Goal: Information Seeking & Learning: Learn about a topic

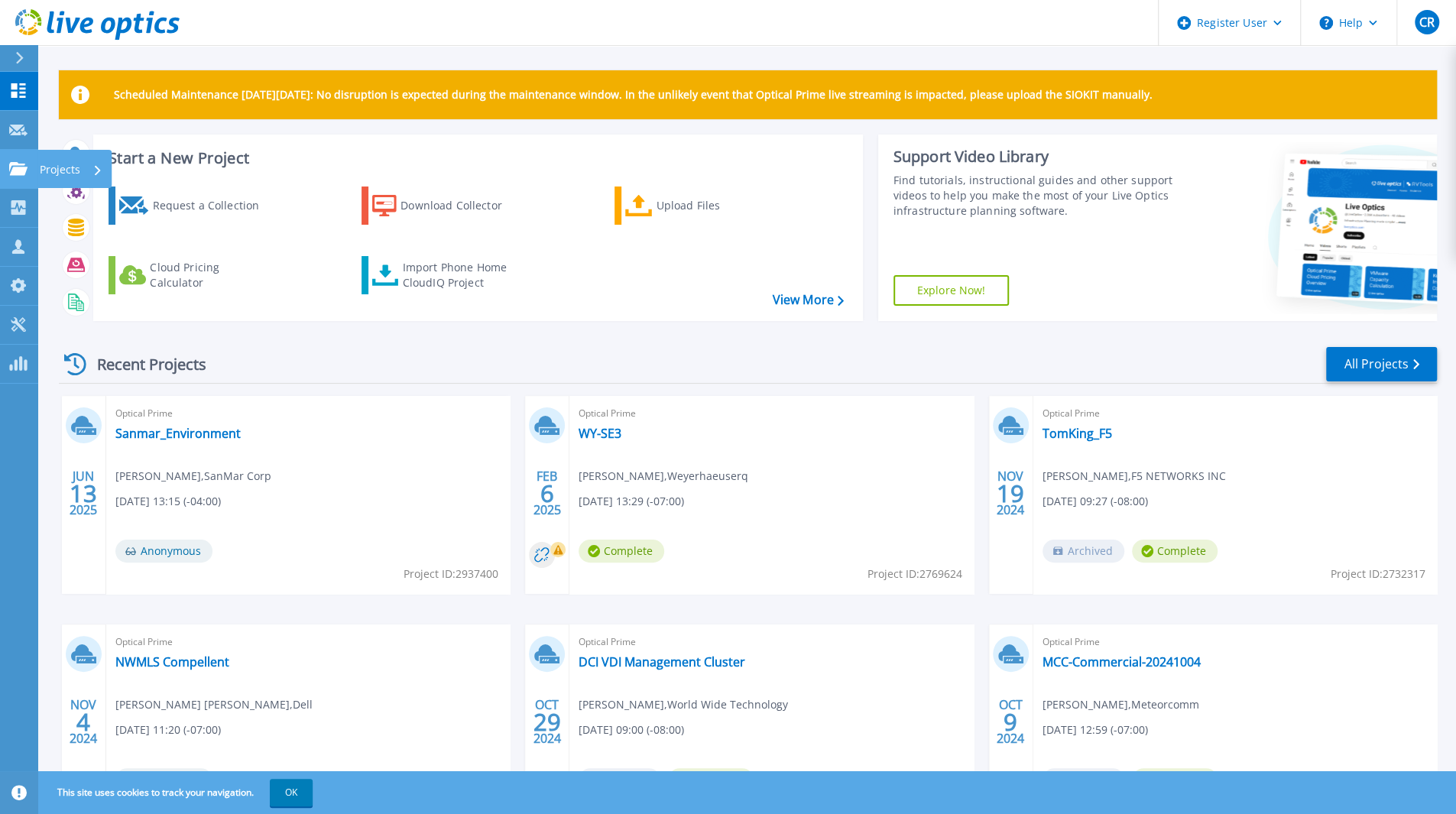
click at [22, 151] on link "Projects Projects" at bounding box center [19, 170] width 38 height 39
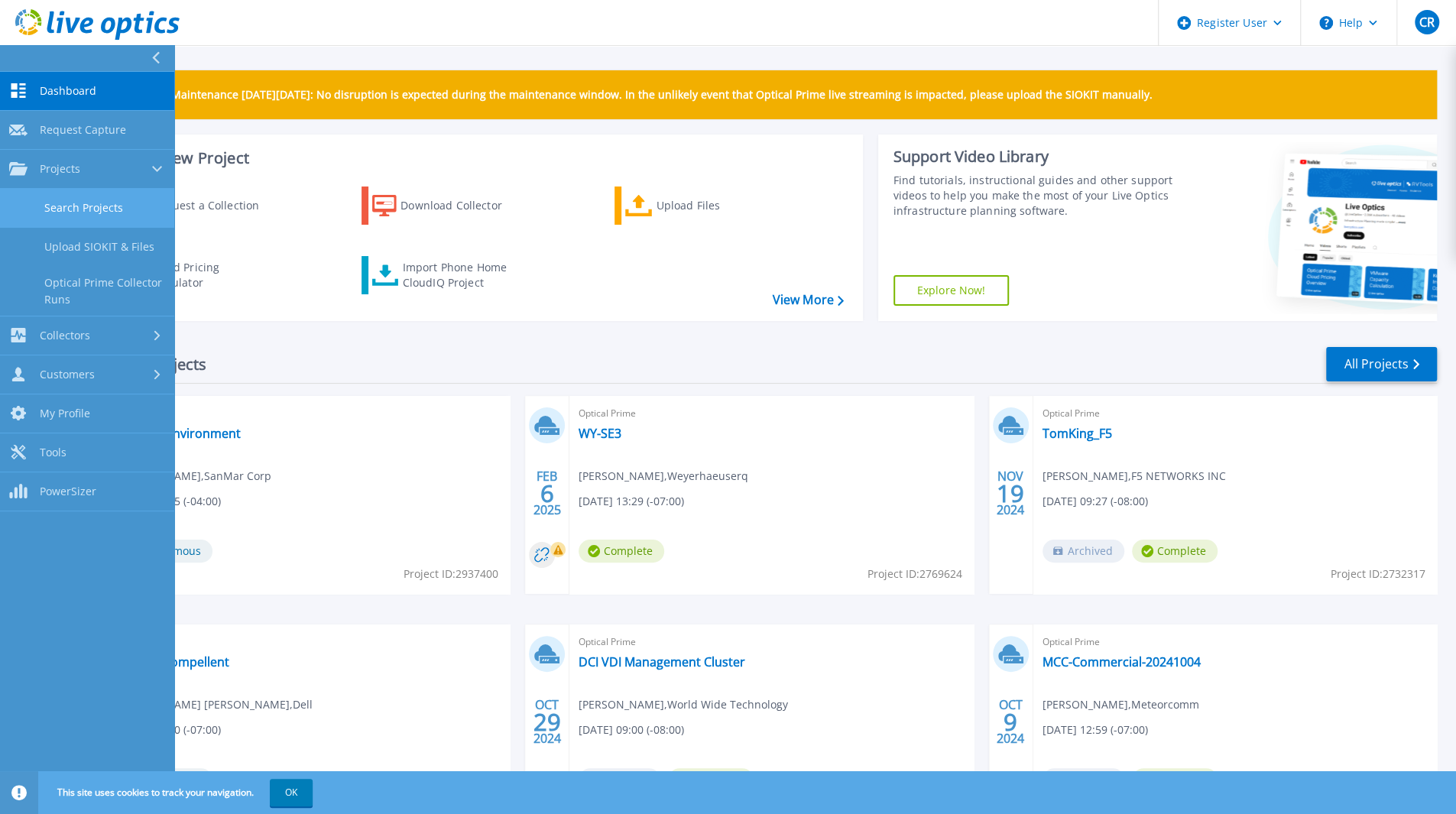
click at [88, 190] on link "Search Projects" at bounding box center [87, 209] width 174 height 39
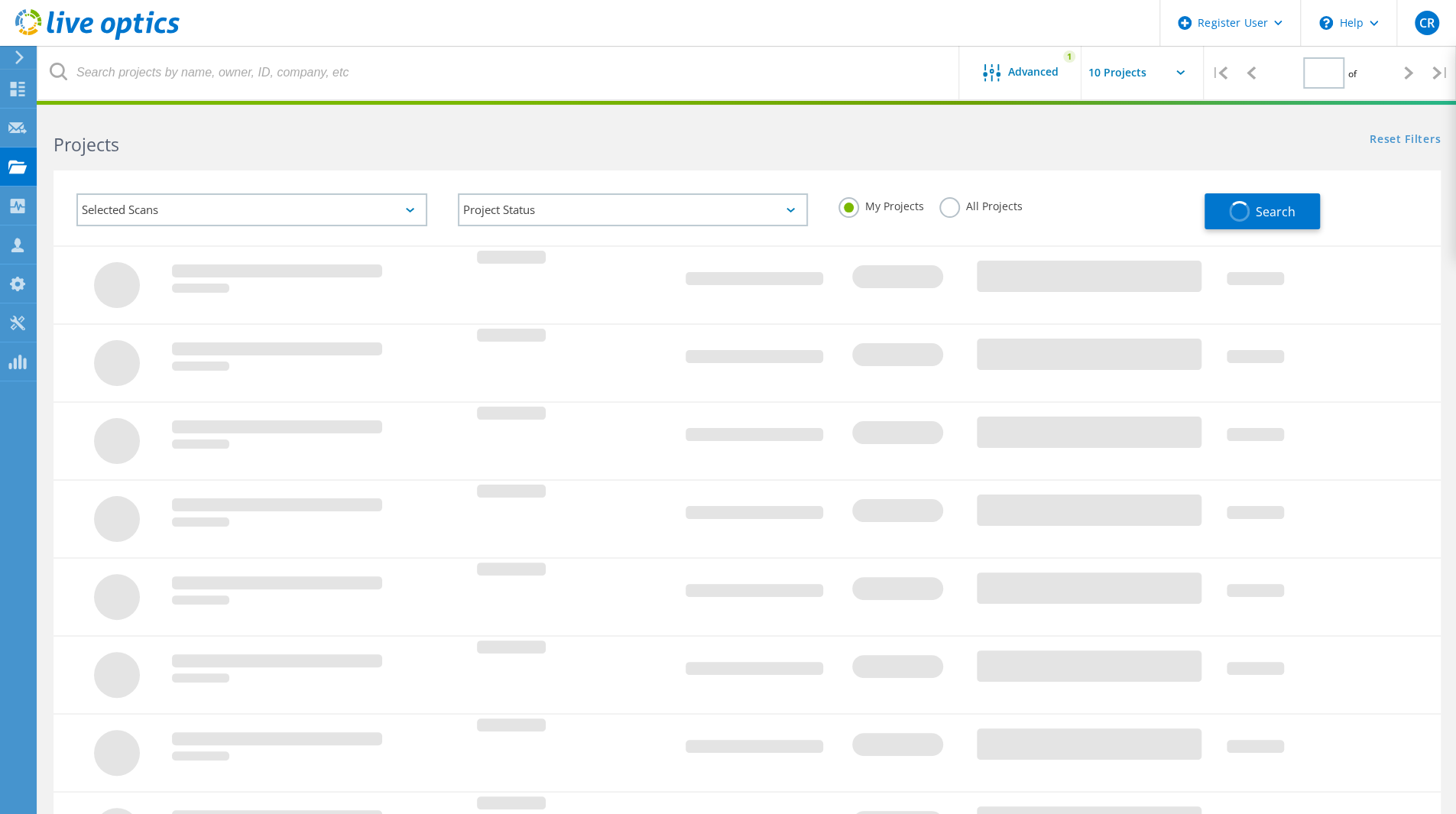
type input "1"
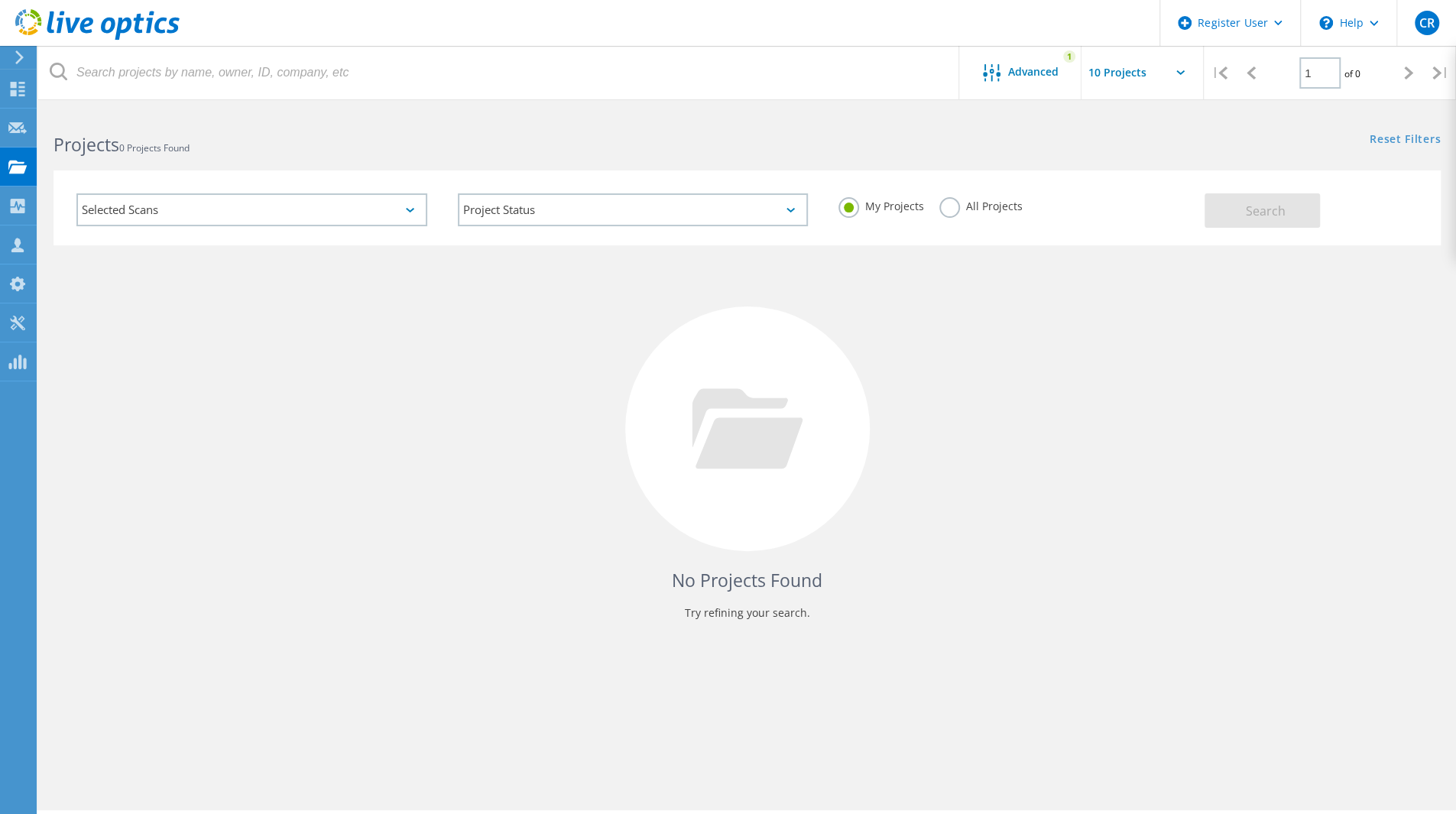
click at [960, 204] on label "All Projects" at bounding box center [980, 205] width 83 height 15
click at [0, 0] on input "All Projects" at bounding box center [0, 0] width 0 height 0
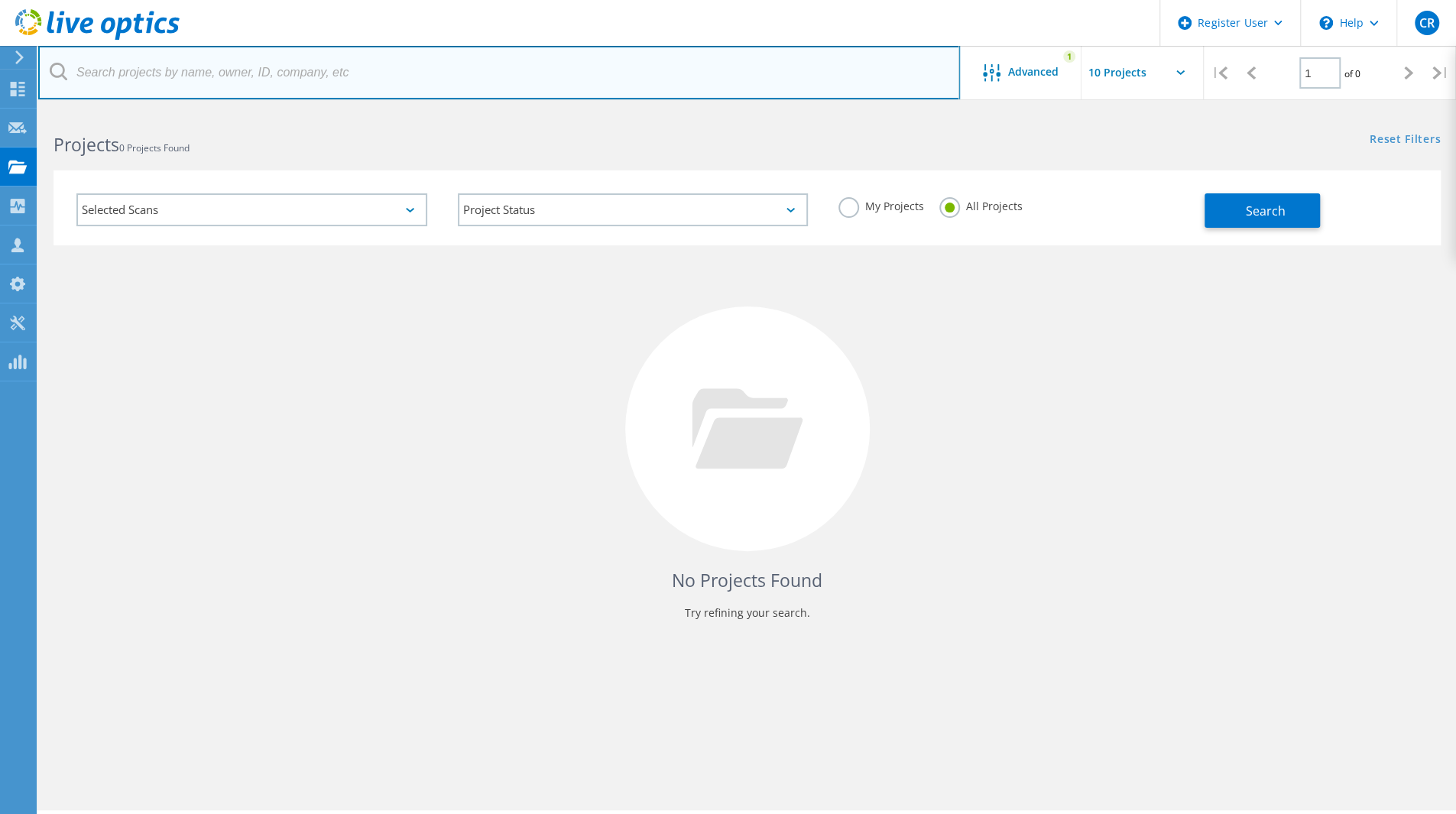
click at [306, 67] on input "text" at bounding box center [499, 72] width 922 height 53
paste input "3006718"
type input "3006718"
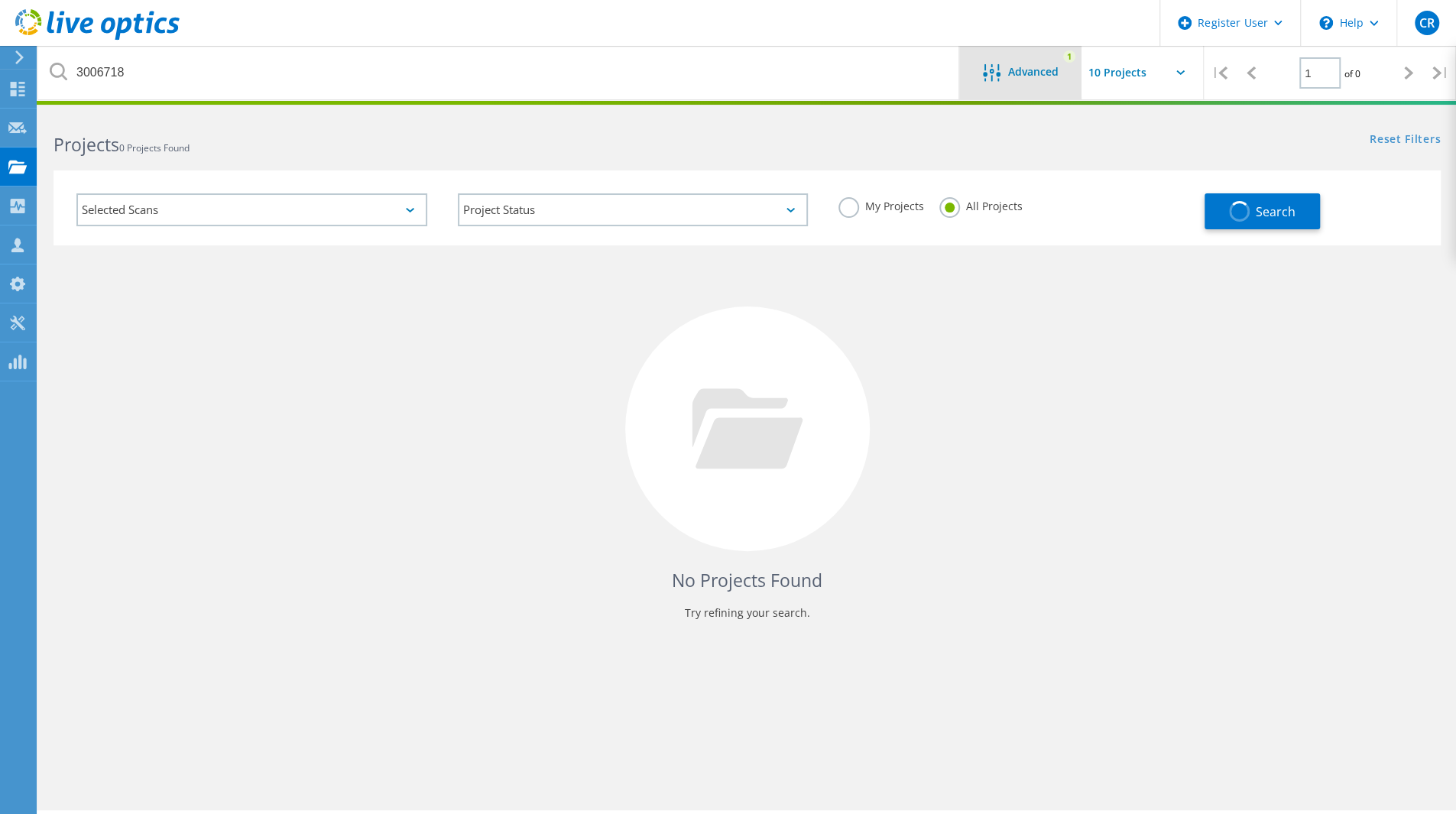
click at [1014, 81] on div "Advanced" at bounding box center [1021, 74] width 123 height 19
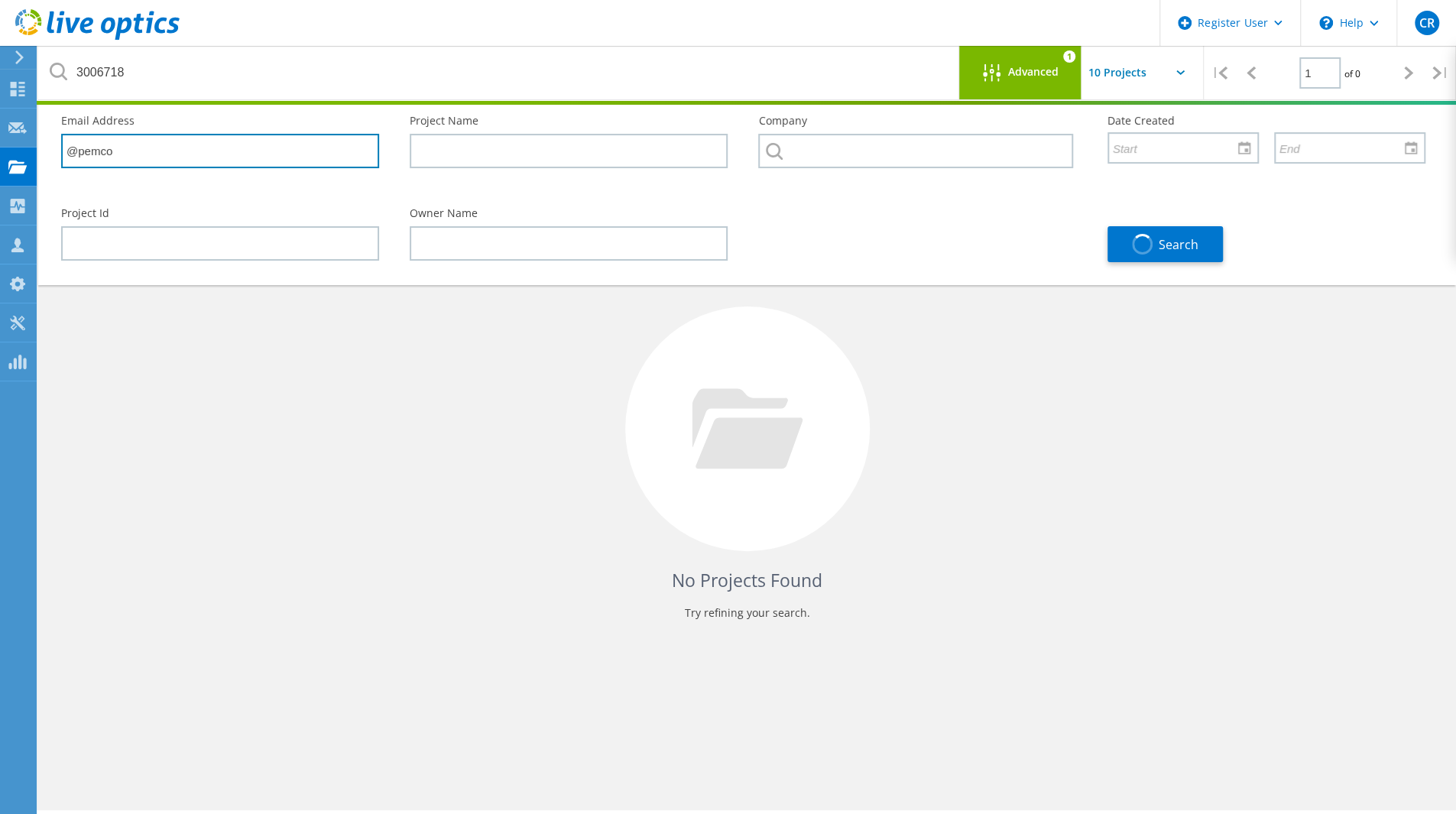
drag, startPoint x: 251, startPoint y: 155, endPoint x: 55, endPoint y: 119, distance: 199.3
click at [55, 119] on div "Email Address @pemco" at bounding box center [220, 141] width 348 height 83
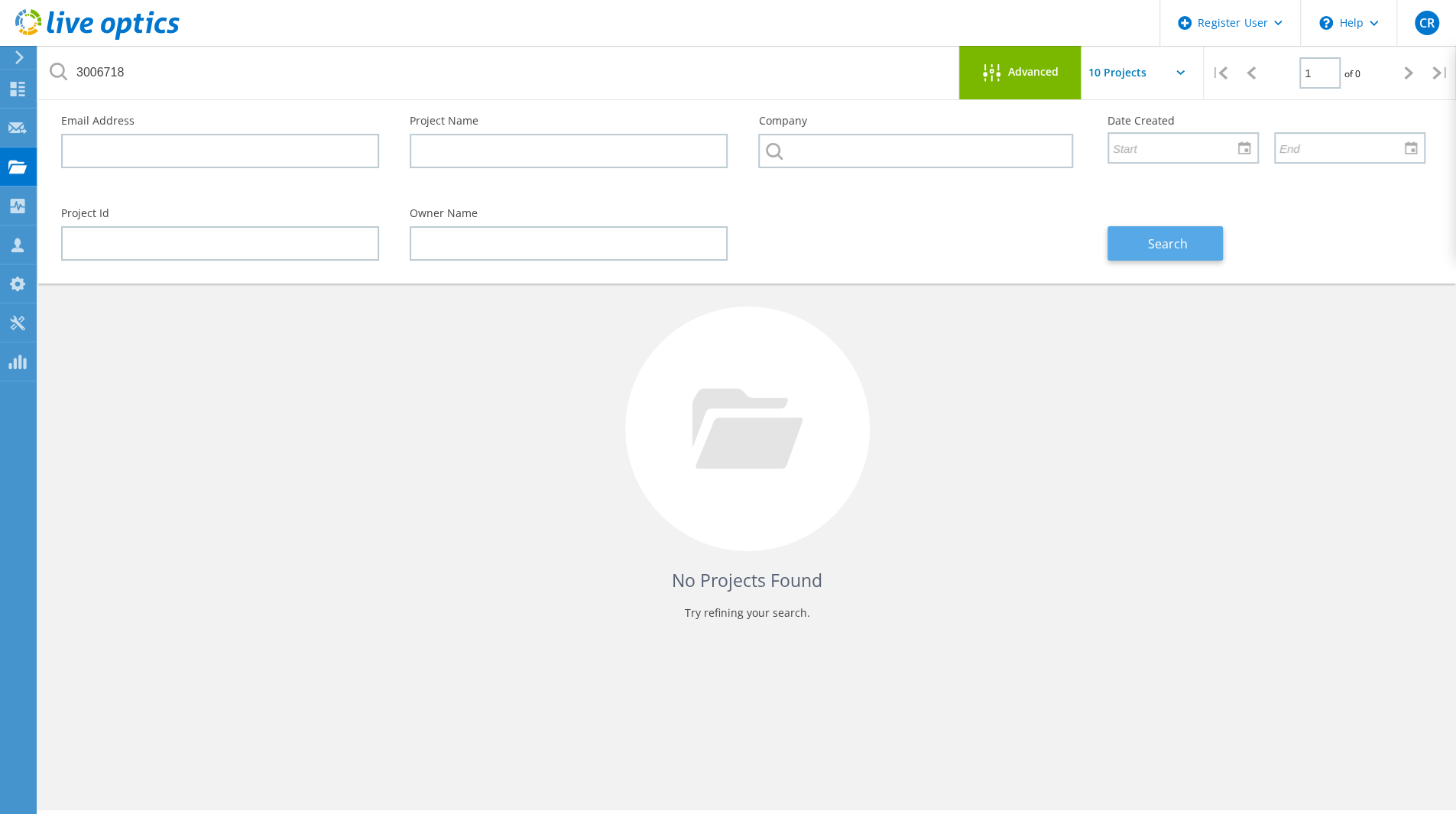
click at [1174, 243] on span "Search" at bounding box center [1168, 244] width 39 height 17
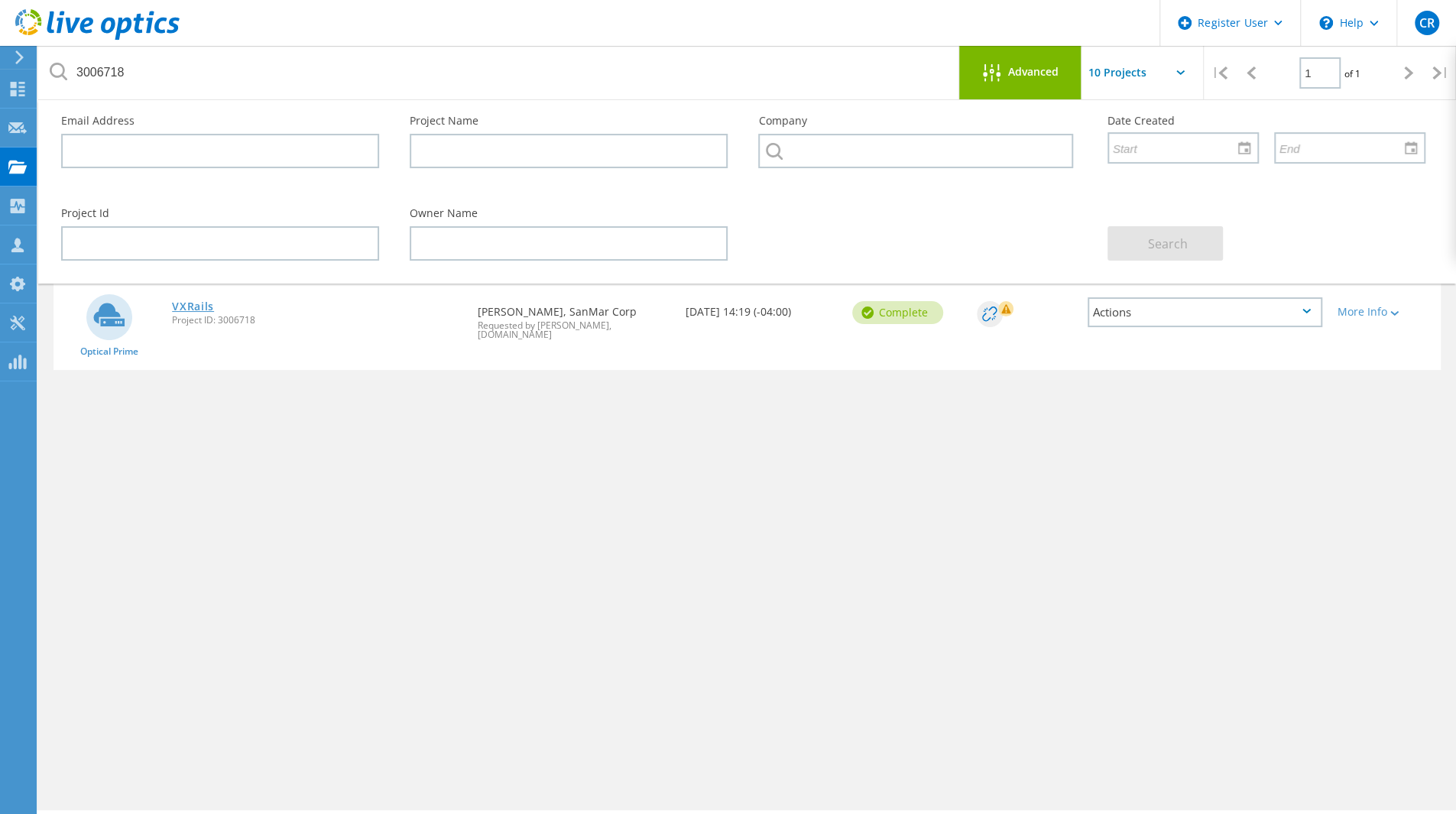
click at [181, 302] on link "VXRails" at bounding box center [193, 306] width 42 height 10
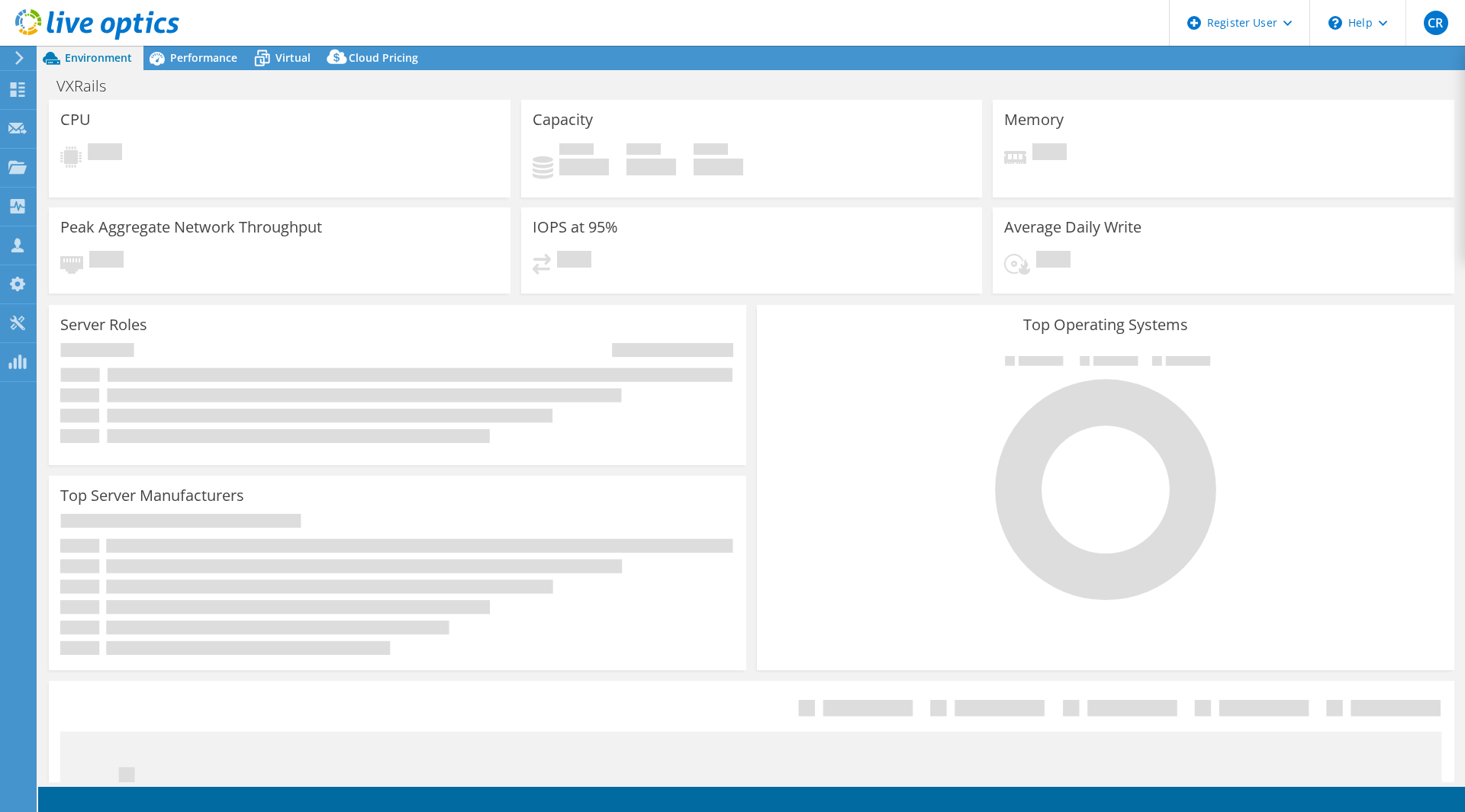
select select "USD"
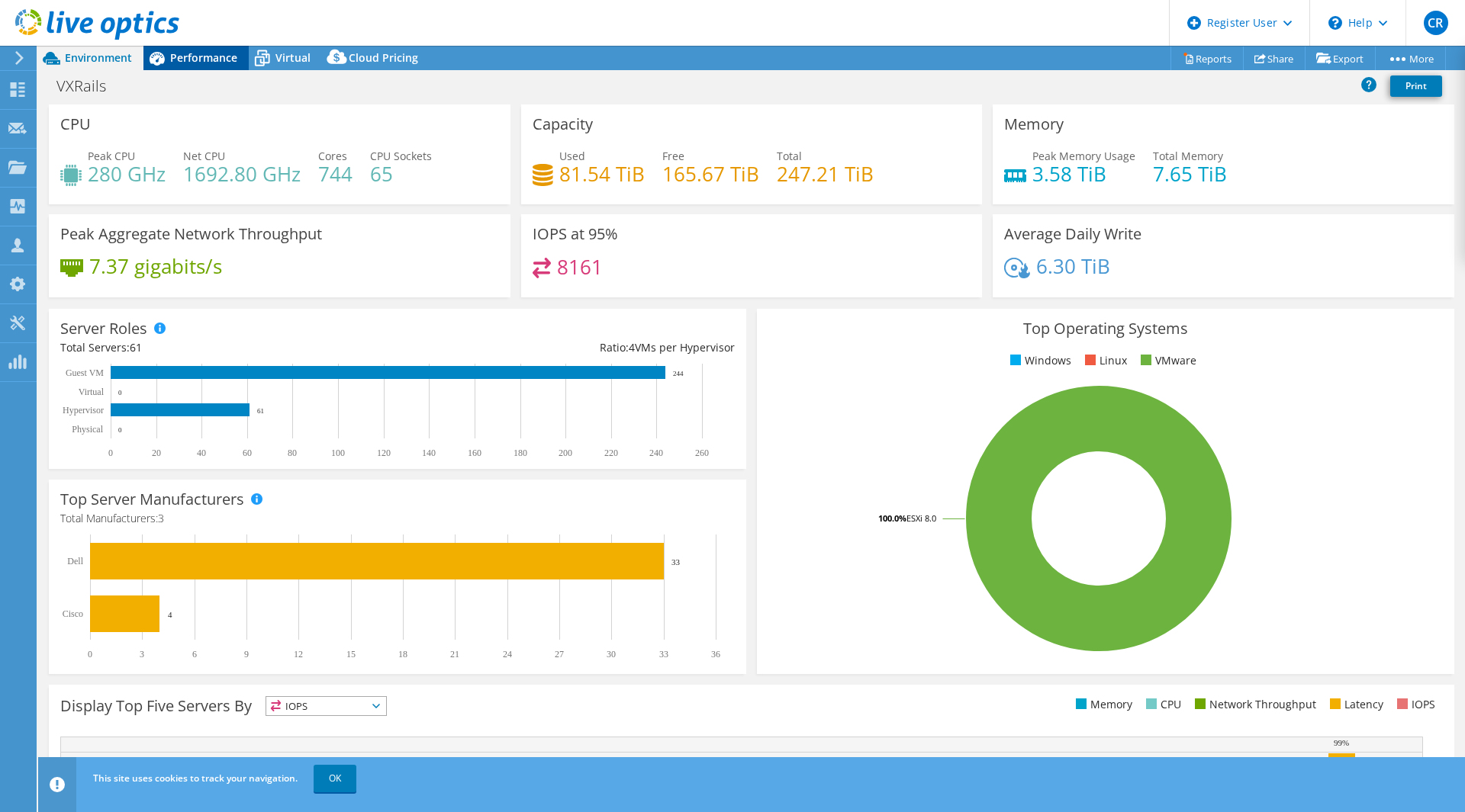
click at [204, 66] on div "Performance" at bounding box center [195, 58] width 106 height 24
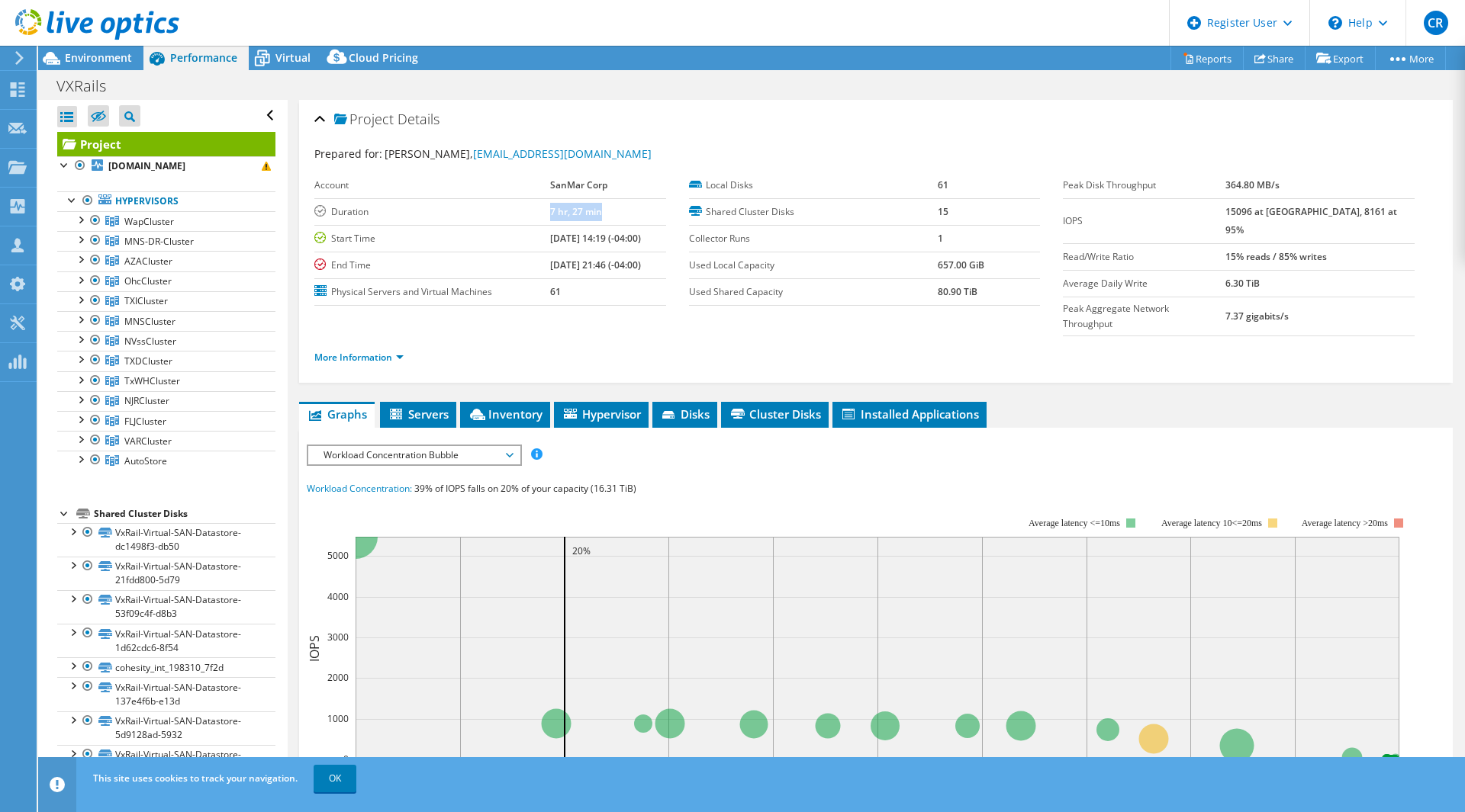
drag, startPoint x: 530, startPoint y: 206, endPoint x: 635, endPoint y: 213, distance: 105.2
click at [635, 213] on tr "Duration 7 hr, 27 min" at bounding box center [490, 211] width 352 height 27
click at [296, 57] on span "Virtual" at bounding box center [294, 58] width 36 height 15
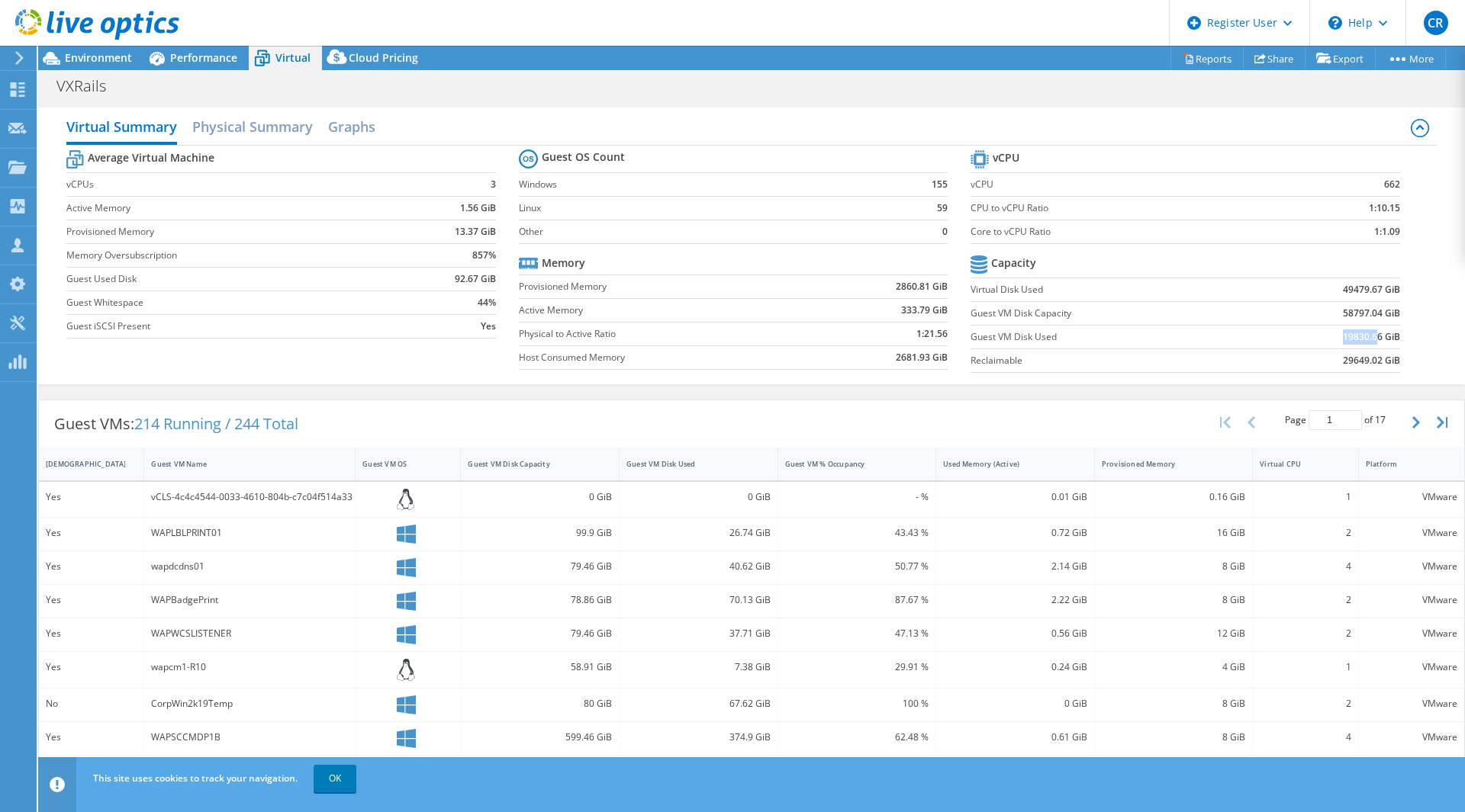
drag, startPoint x: 1329, startPoint y: 331, endPoint x: 1365, endPoint y: 334, distance: 36.1
click at [1365, 334] on td "19830.66 GiB" at bounding box center [1326, 336] width 148 height 23
click at [87, 64] on span "Environment" at bounding box center [98, 58] width 67 height 15
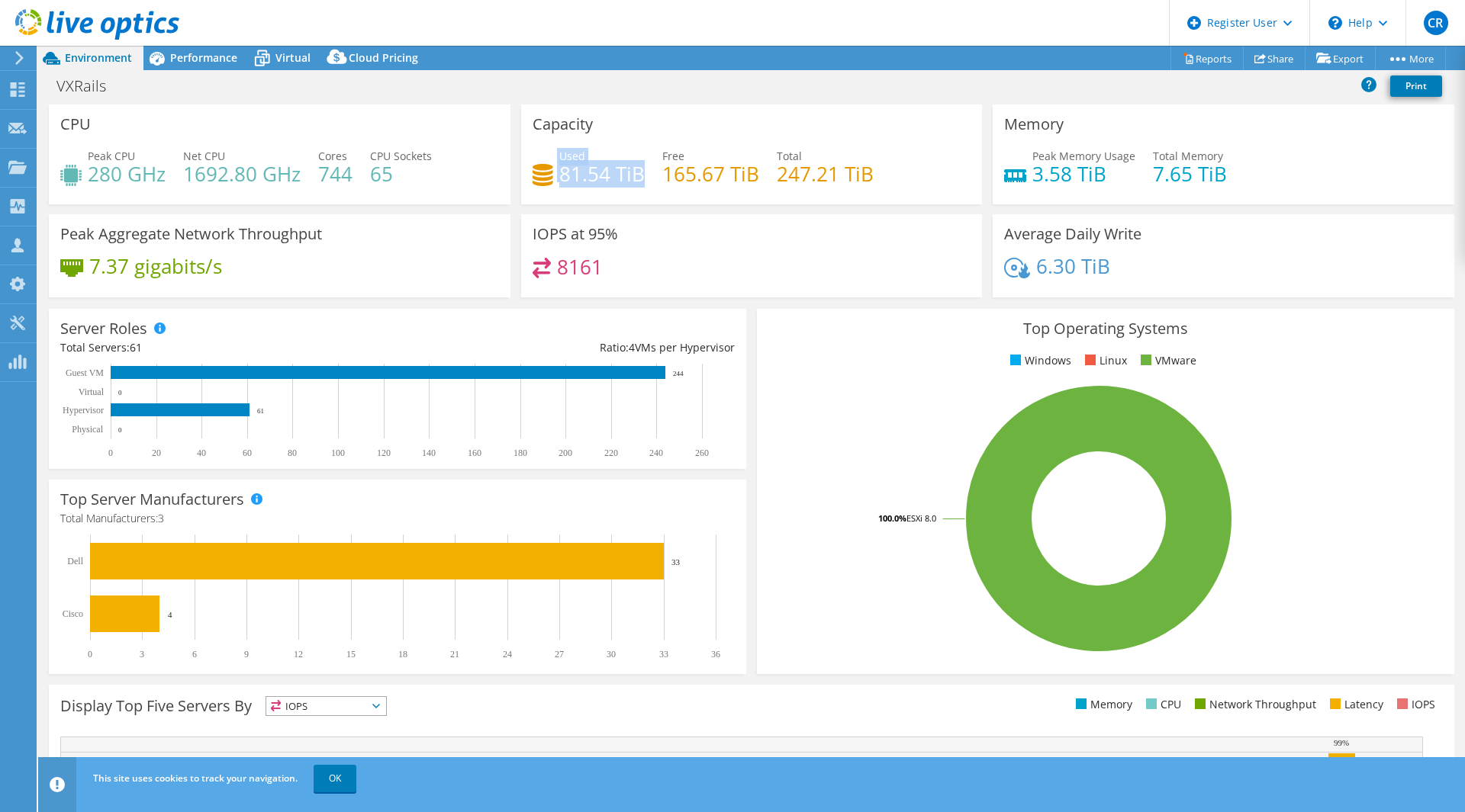
drag, startPoint x: 553, startPoint y: 177, endPoint x: 636, endPoint y: 172, distance: 83.2
click at [636, 172] on div "Used 81.54 TiB" at bounding box center [589, 164] width 112 height 35
click at [636, 172] on h4 "81.54 TiB" at bounding box center [601, 174] width 85 height 17
click at [222, 59] on span "Performance" at bounding box center [204, 58] width 67 height 15
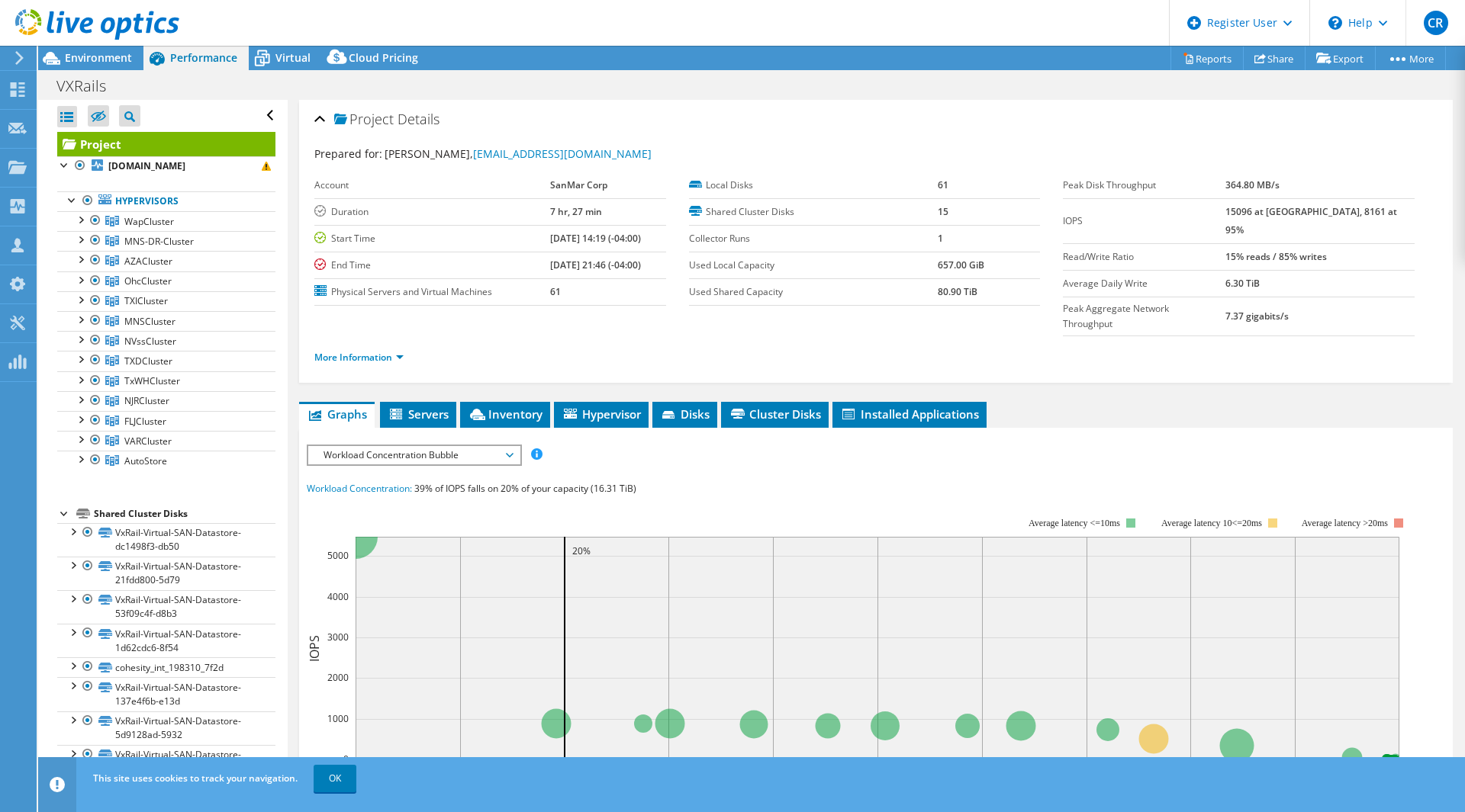
click at [1023, 57] on div "Project Actions Project Actions Reports Share Export vSAN ReadyNode Sizer" at bounding box center [752, 58] width 1428 height 24
click at [395, 351] on link "More Information" at bounding box center [359, 358] width 90 height 13
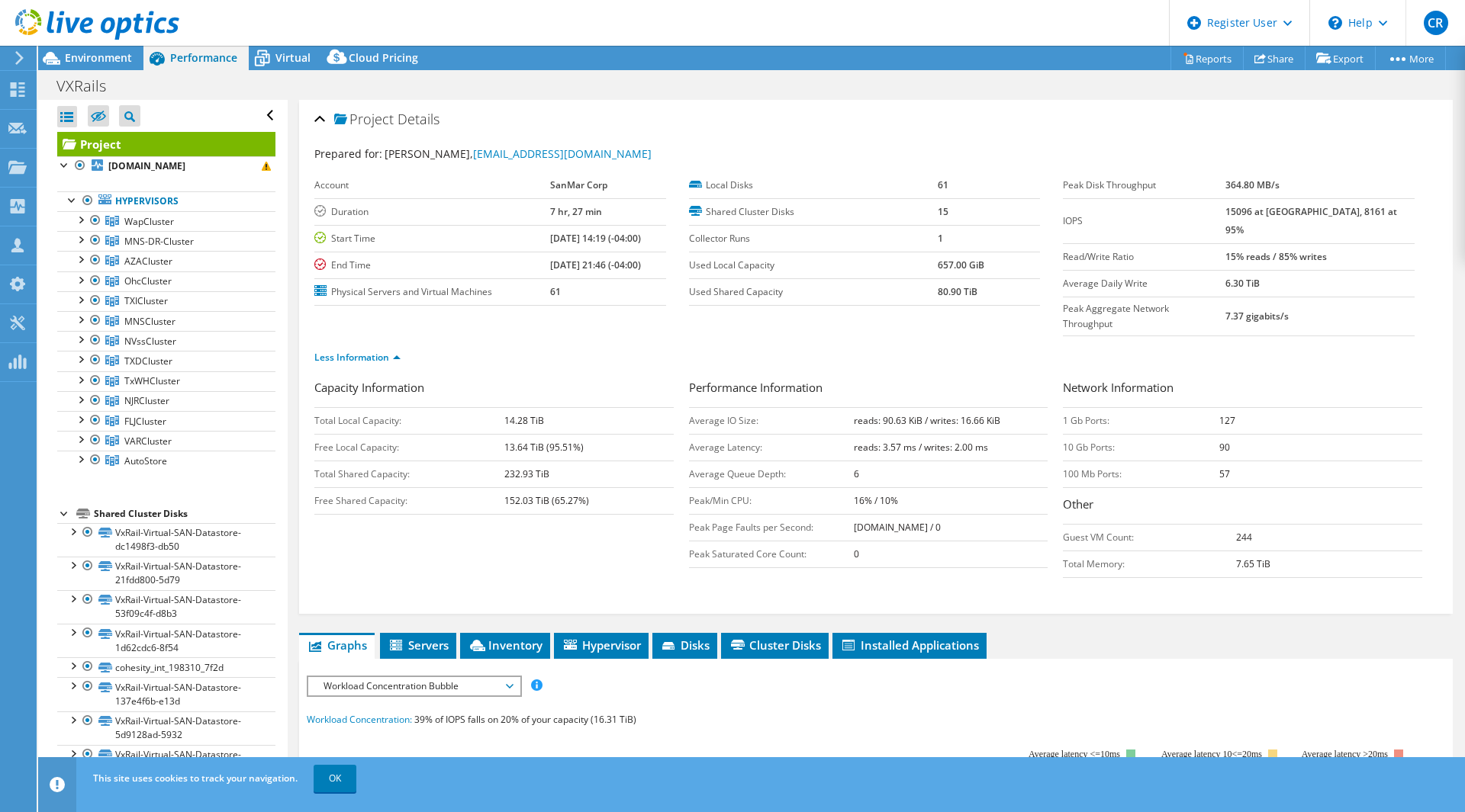
drag, startPoint x: 533, startPoint y: 264, endPoint x: 645, endPoint y: 262, distance: 112.0
click at [645, 262] on td "08/07/2025, 21:46 (-04:00)" at bounding box center [608, 264] width 115 height 27
click at [74, 372] on div at bounding box center [80, 379] width 15 height 15
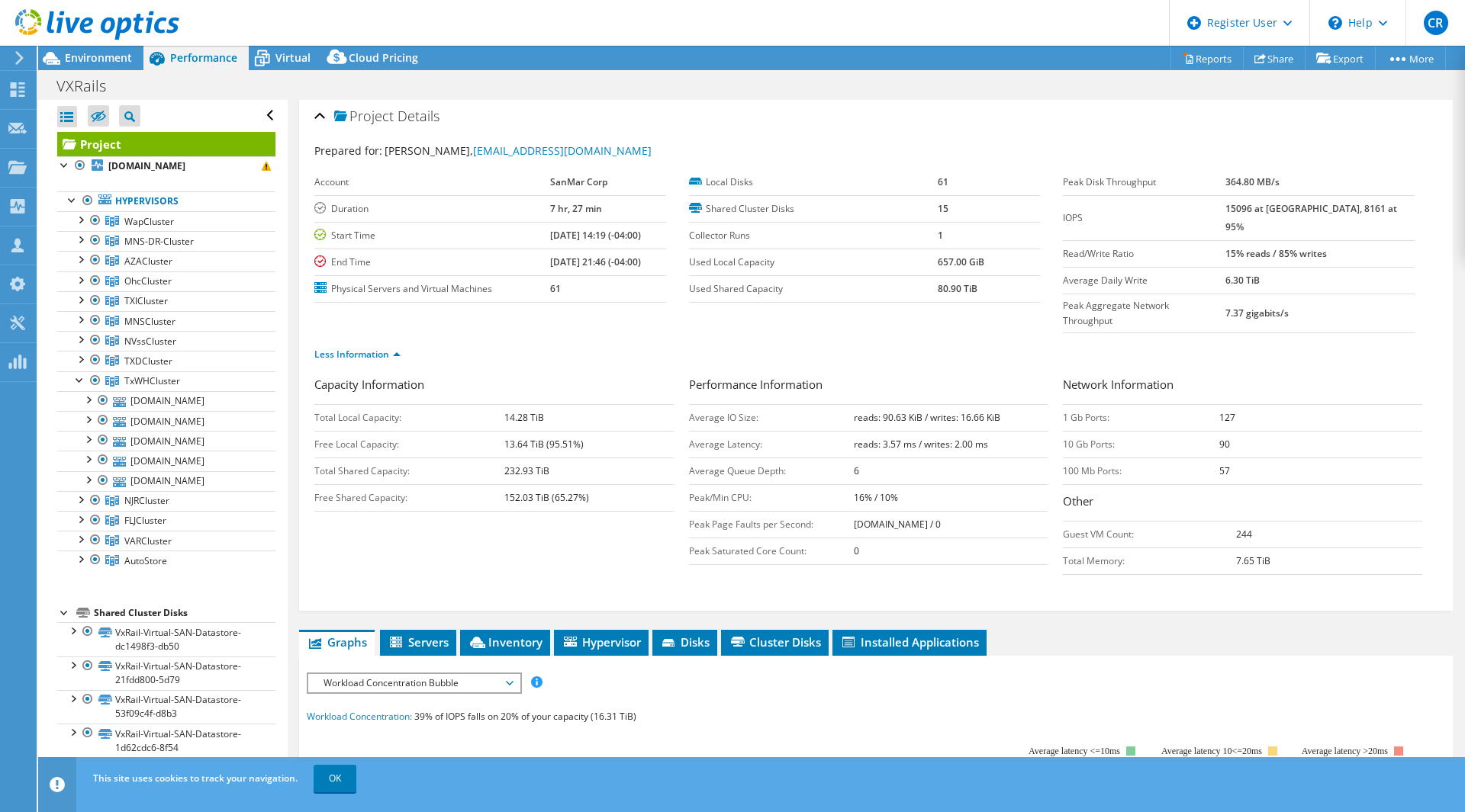
scroll to position [4, 0]
click at [280, 50] on span "Virtual" at bounding box center [294, 58] width 36 height 15
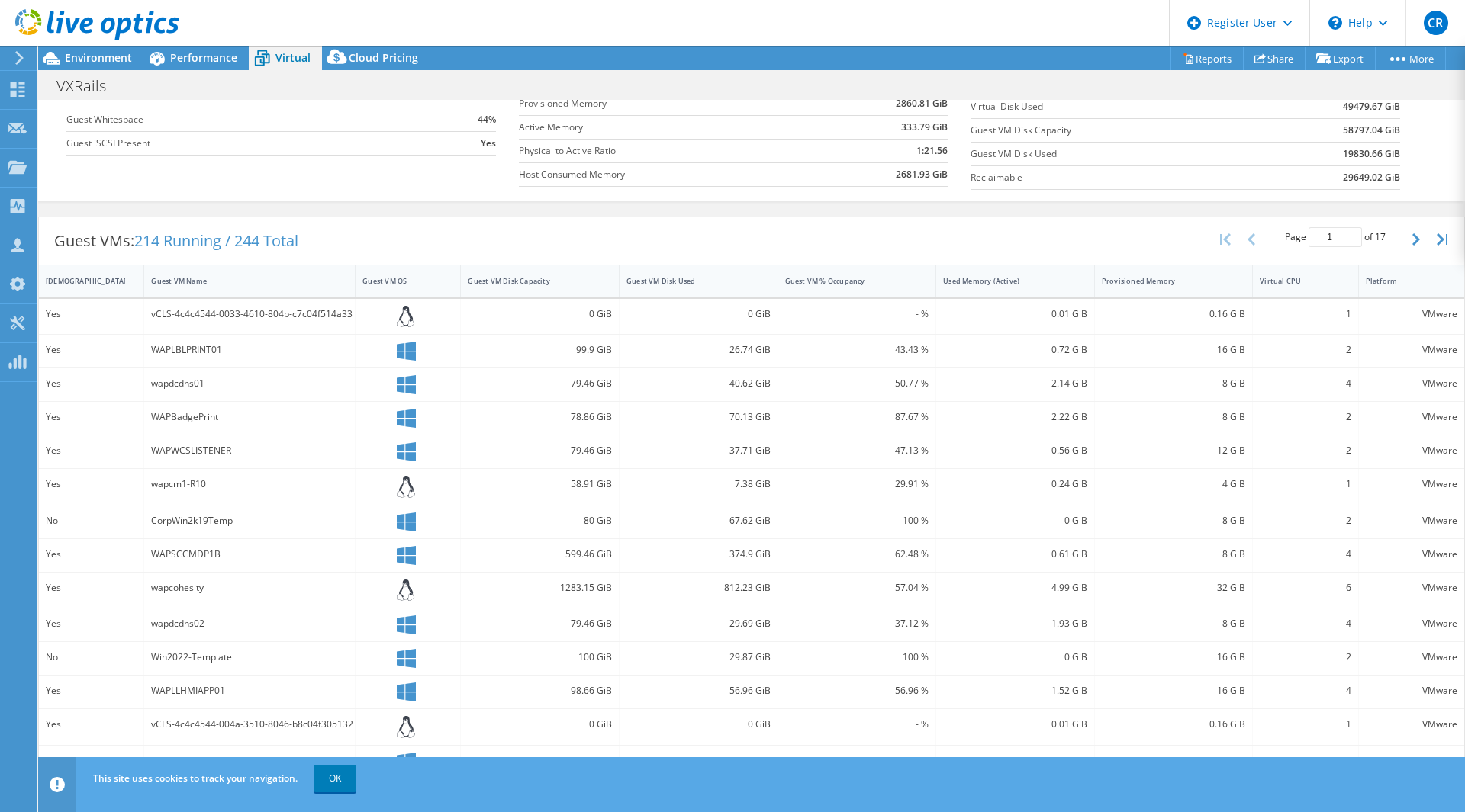
scroll to position [214, 0]
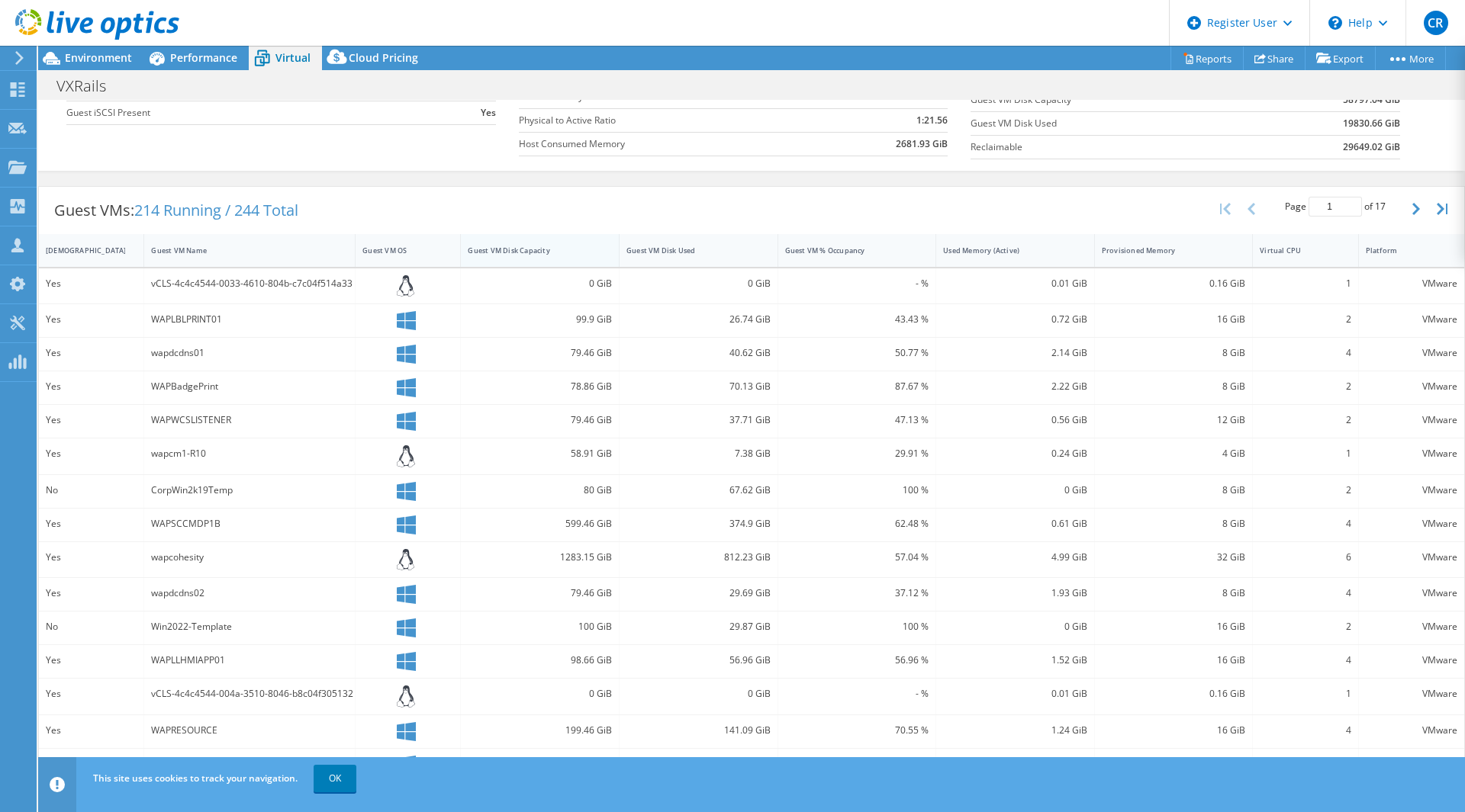
click at [529, 246] on div "Guest VM Disk Capacity" at bounding box center [530, 250] width 126 height 10
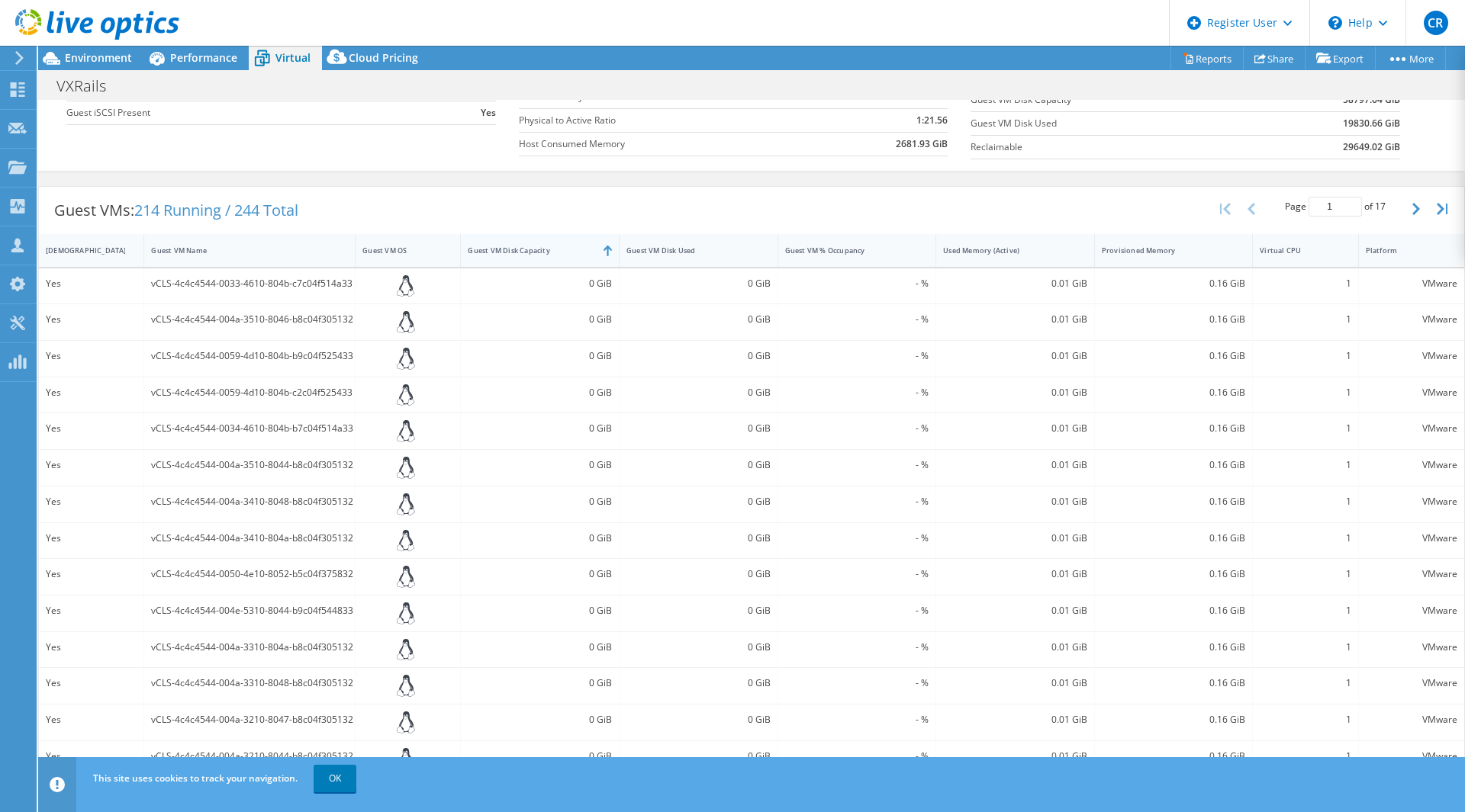
click at [529, 246] on div "Guest VM Disk Capacity" at bounding box center [530, 250] width 126 height 10
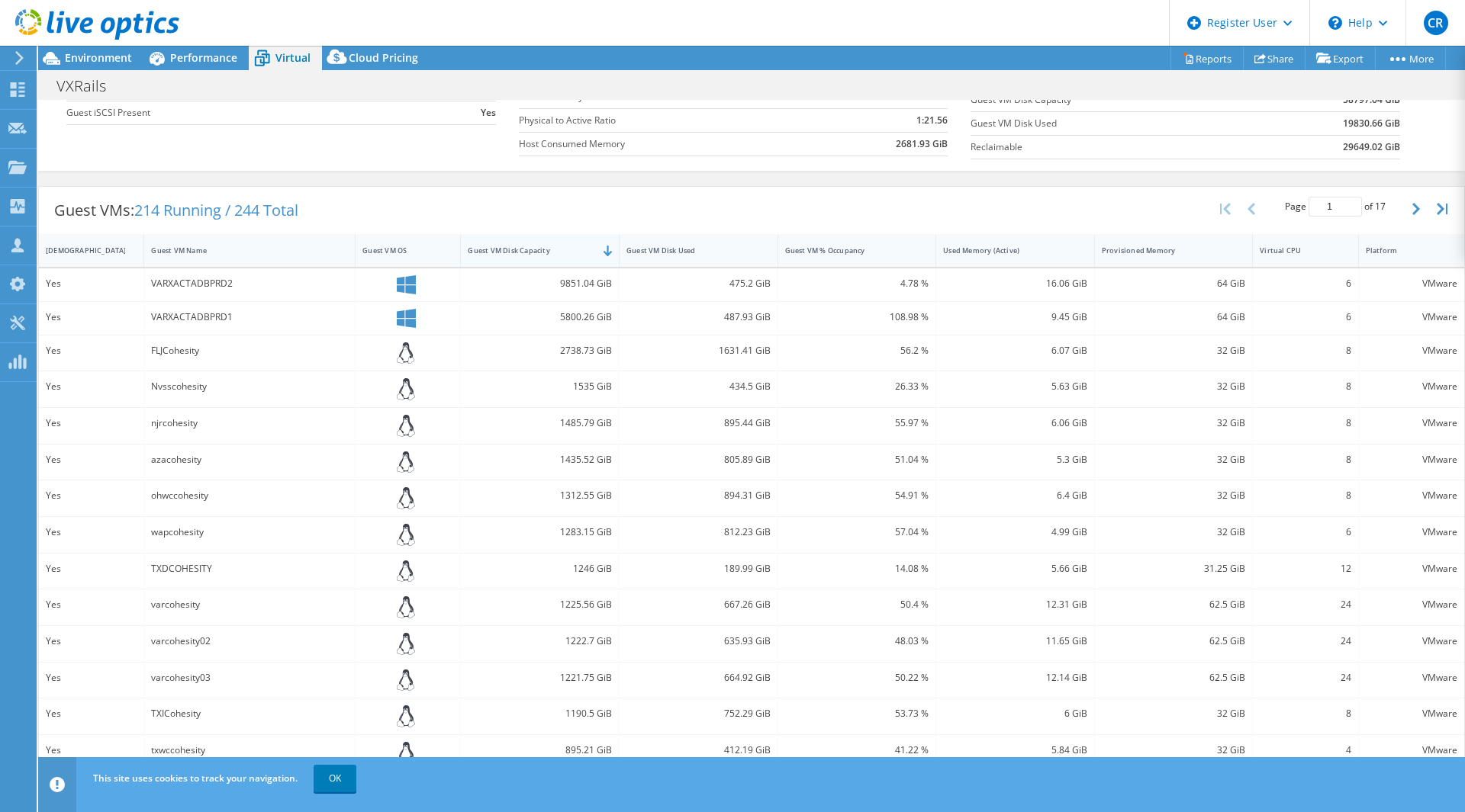
click at [529, 246] on div "Guest VM Disk Capacity" at bounding box center [530, 250] width 126 height 10
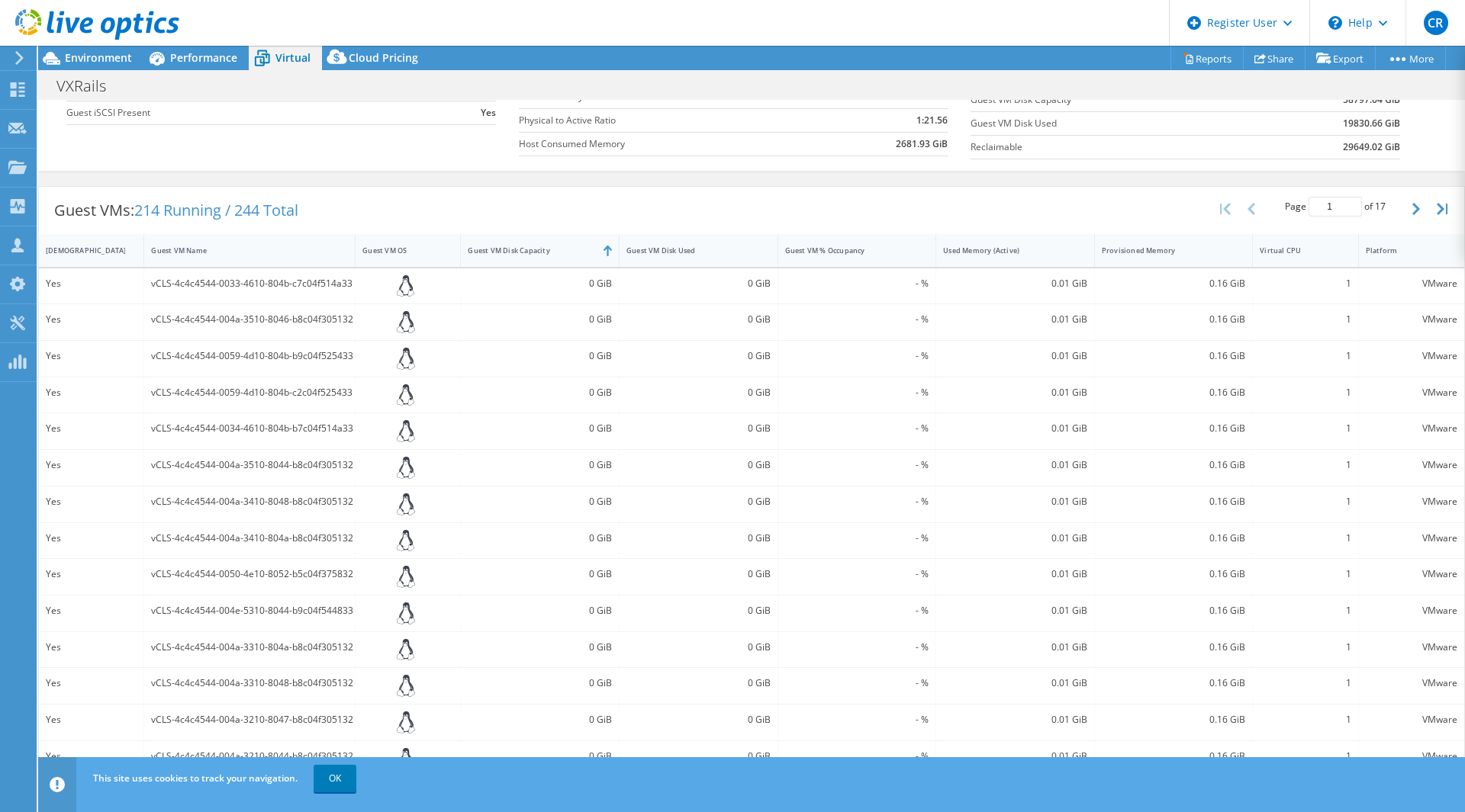
click at [582, 229] on div "Guest VMs: 214 Running / 244 Total Page 1 of 17 5 rows 10 rows 20 rows 25 rows …" at bounding box center [752, 210] width 1426 height 48
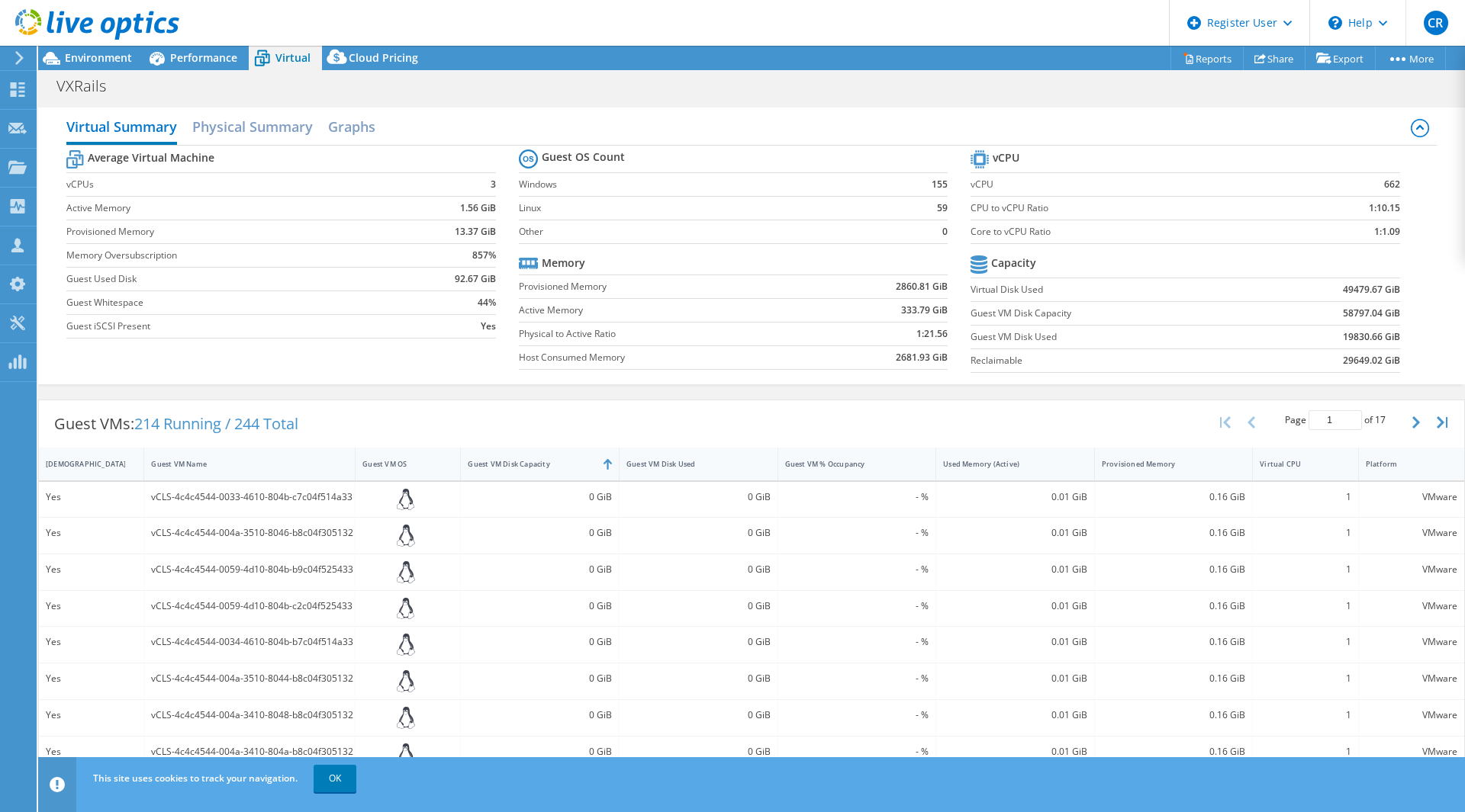
scroll to position [245, 0]
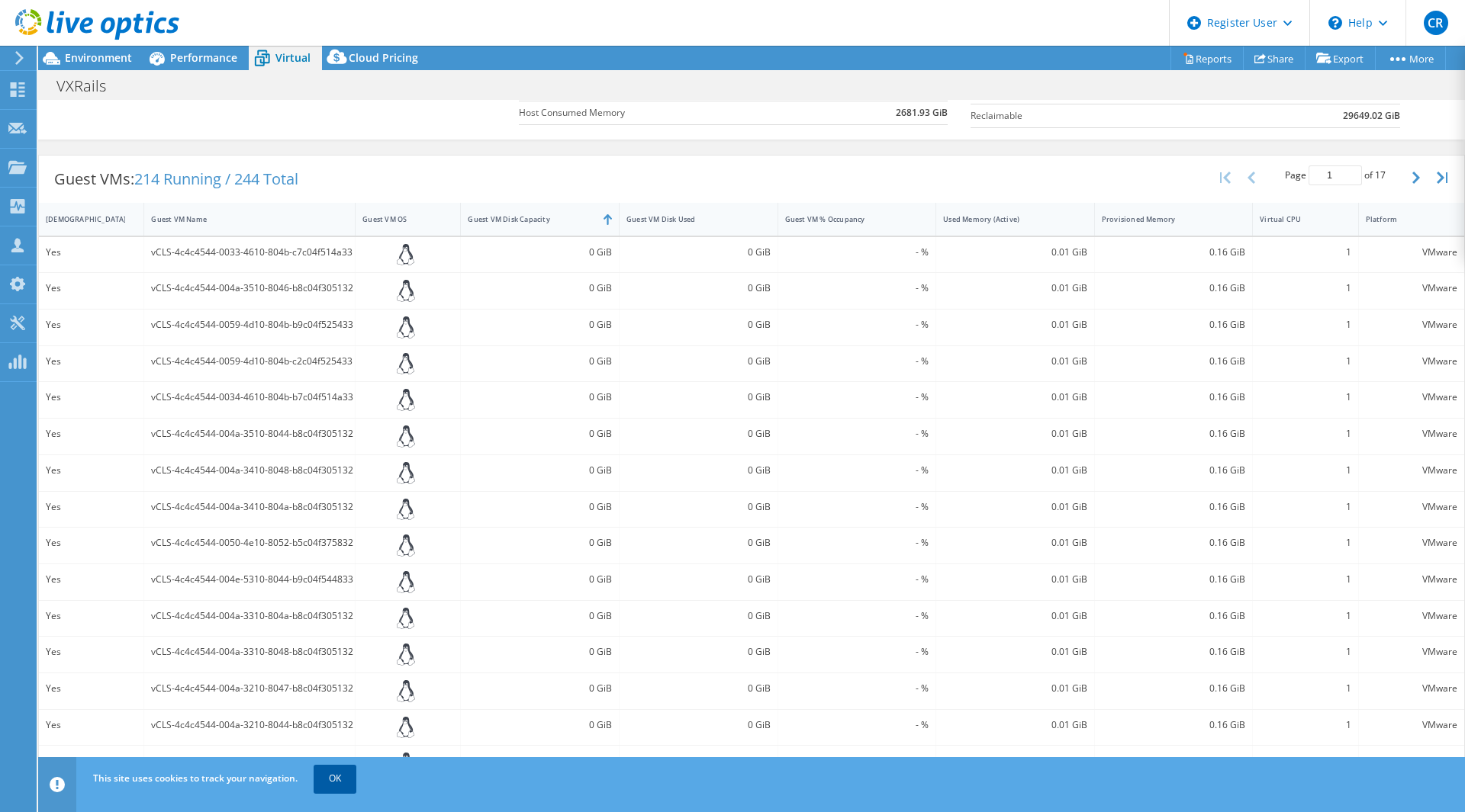
click at [345, 770] on link "OK" at bounding box center [336, 778] width 43 height 27
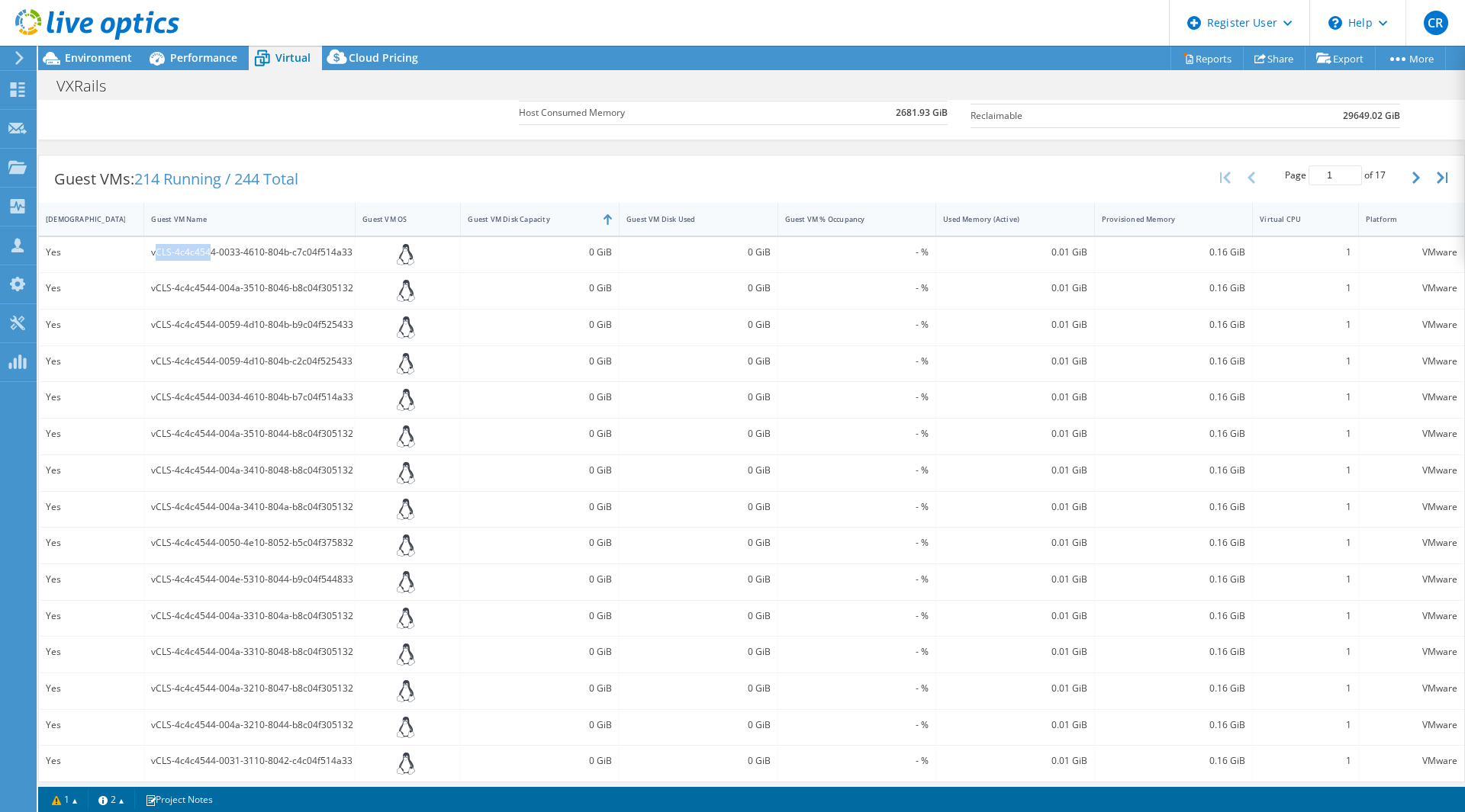
drag, startPoint x: 152, startPoint y: 249, endPoint x: 208, endPoint y: 249, distance: 56.0
click at [208, 249] on div "vCLS-4c4c4544-0033-4610-804b-c7c04f514a33" at bounding box center [250, 252] width 197 height 17
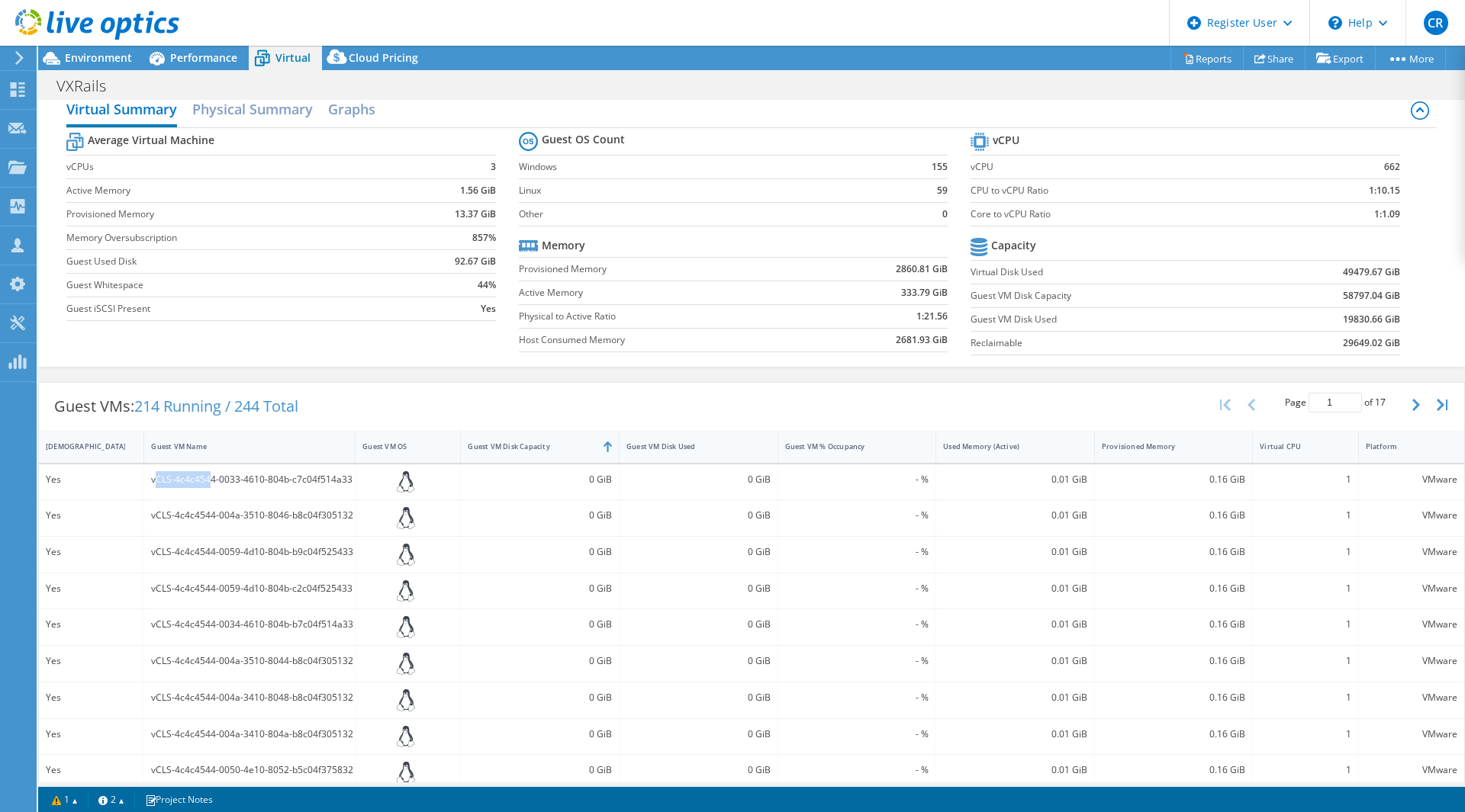
scroll to position [0, 0]
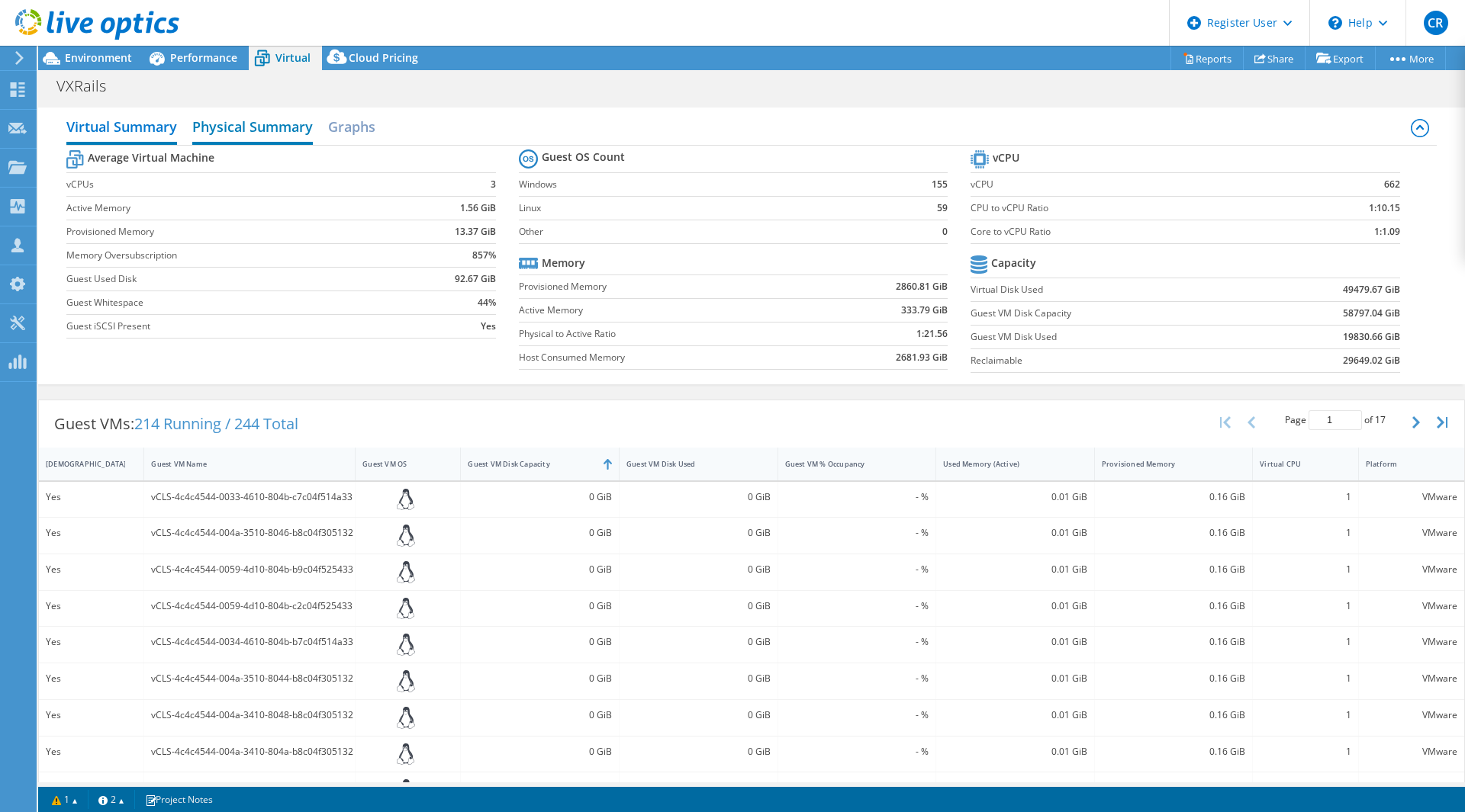
click at [241, 134] on h2 "Physical Summary" at bounding box center [252, 128] width 121 height 34
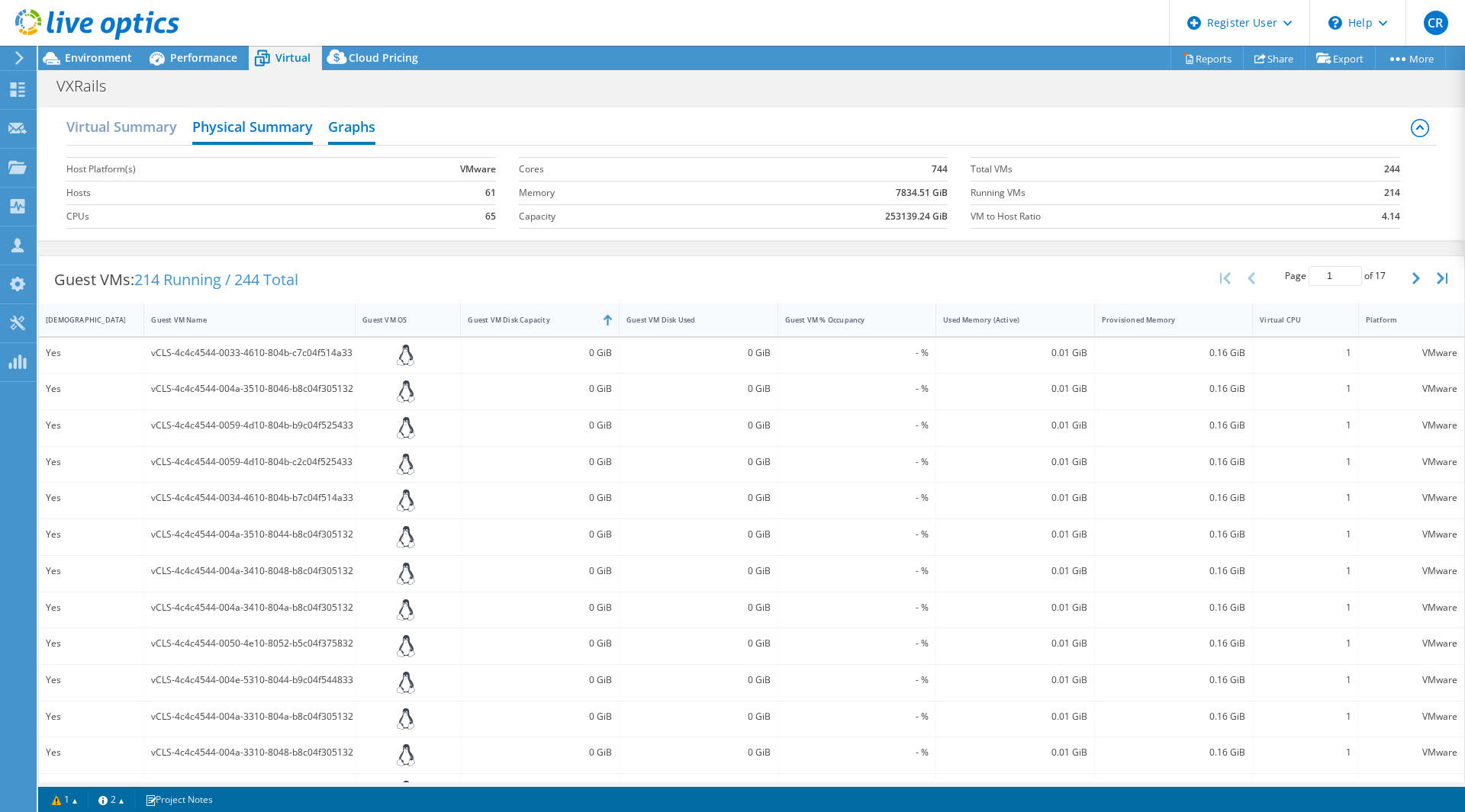
click at [352, 134] on h2 "Graphs" at bounding box center [352, 128] width 48 height 34
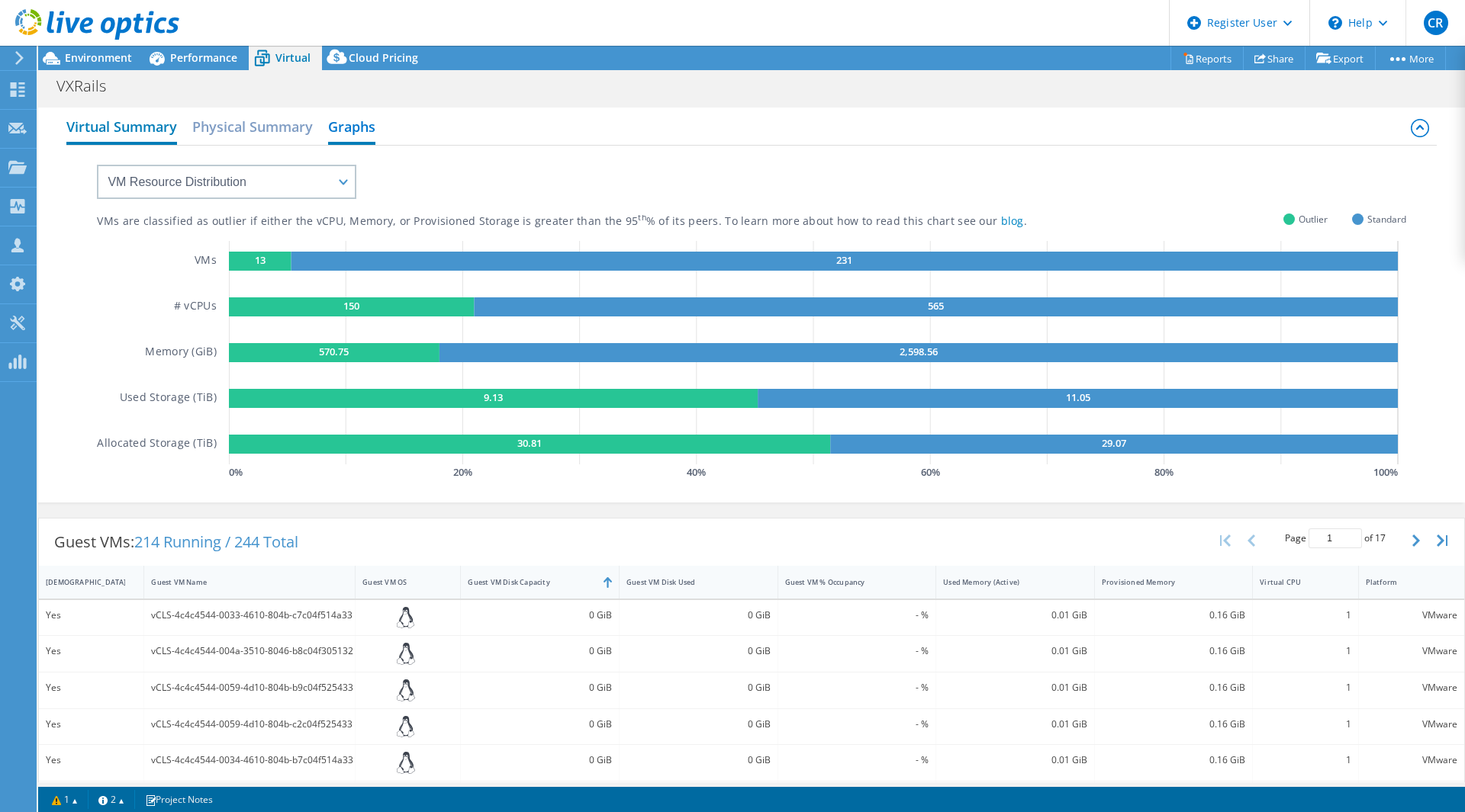
click at [131, 121] on h2 "Virtual Summary" at bounding box center [122, 128] width 110 height 34
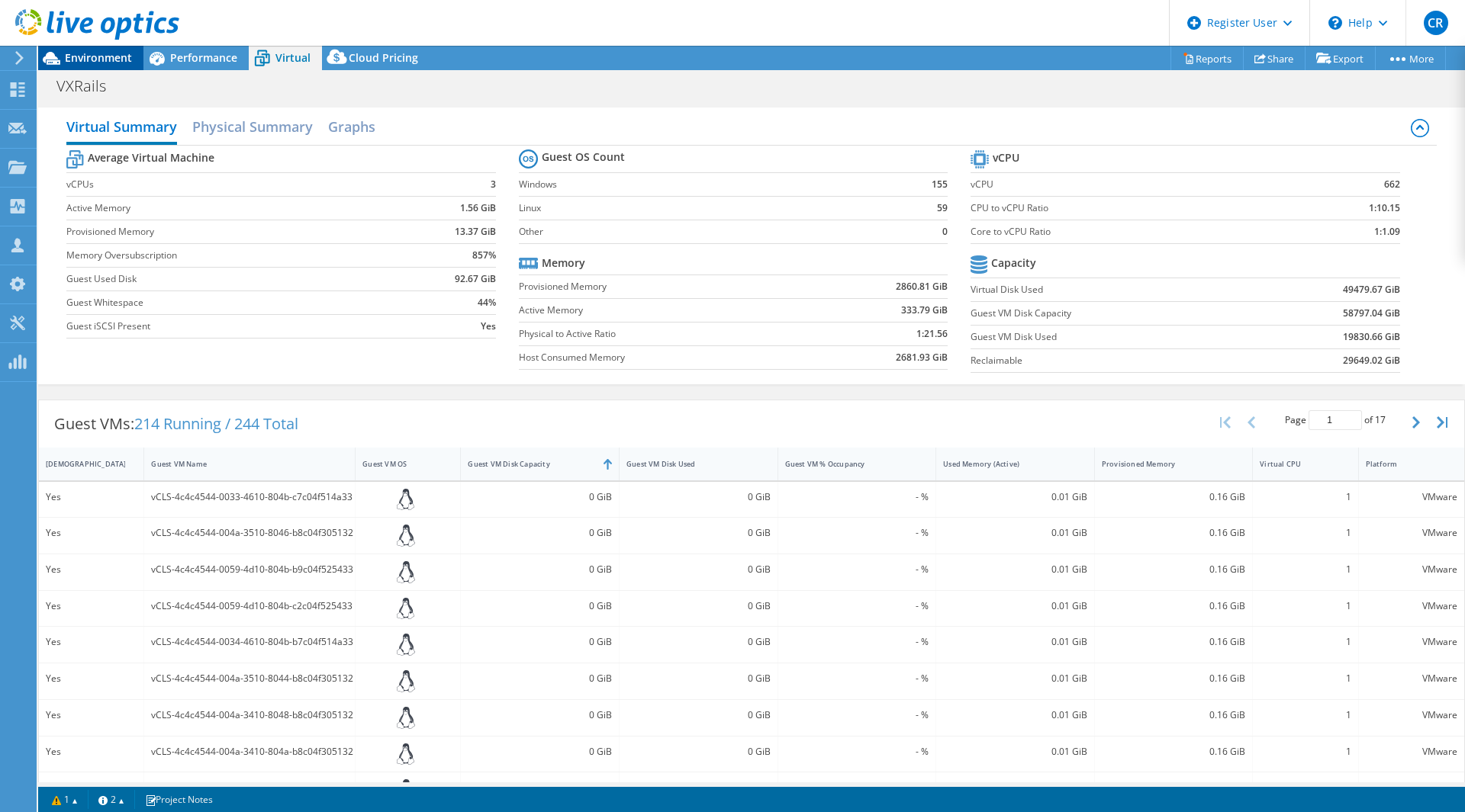
click at [114, 52] on span "Environment" at bounding box center [98, 58] width 67 height 15
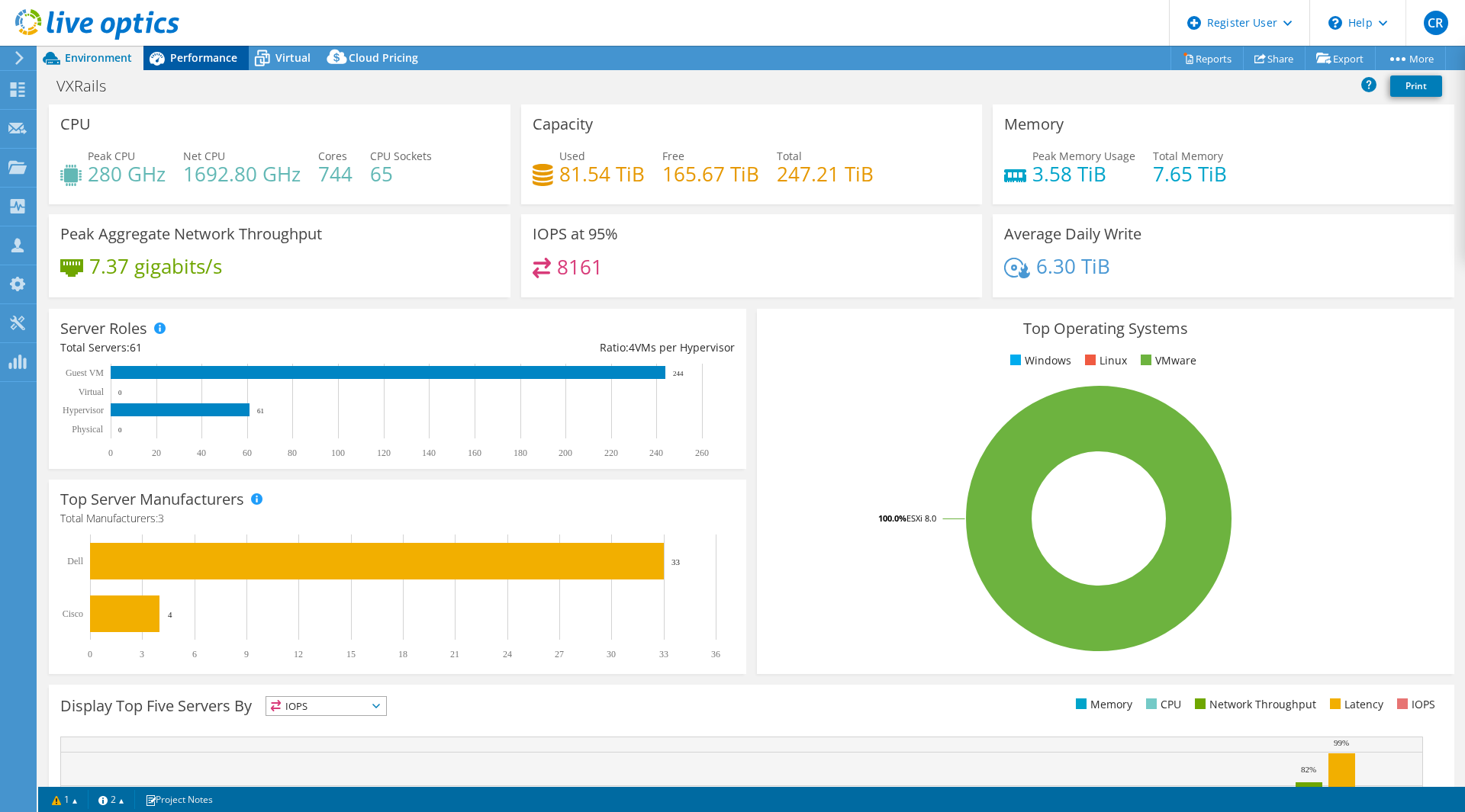
click at [165, 62] on icon at bounding box center [156, 58] width 27 height 27
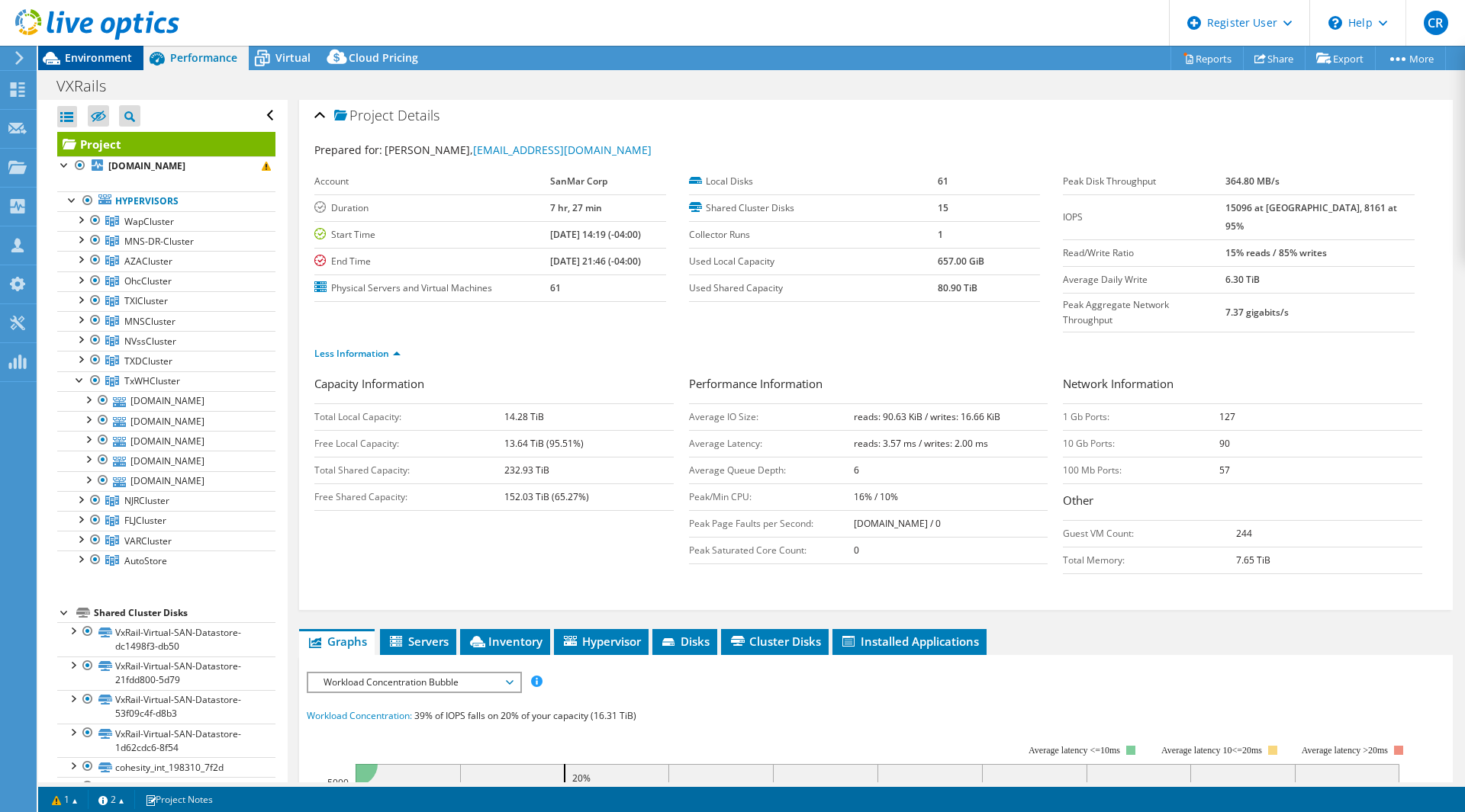
click at [106, 54] on span "Environment" at bounding box center [98, 58] width 67 height 15
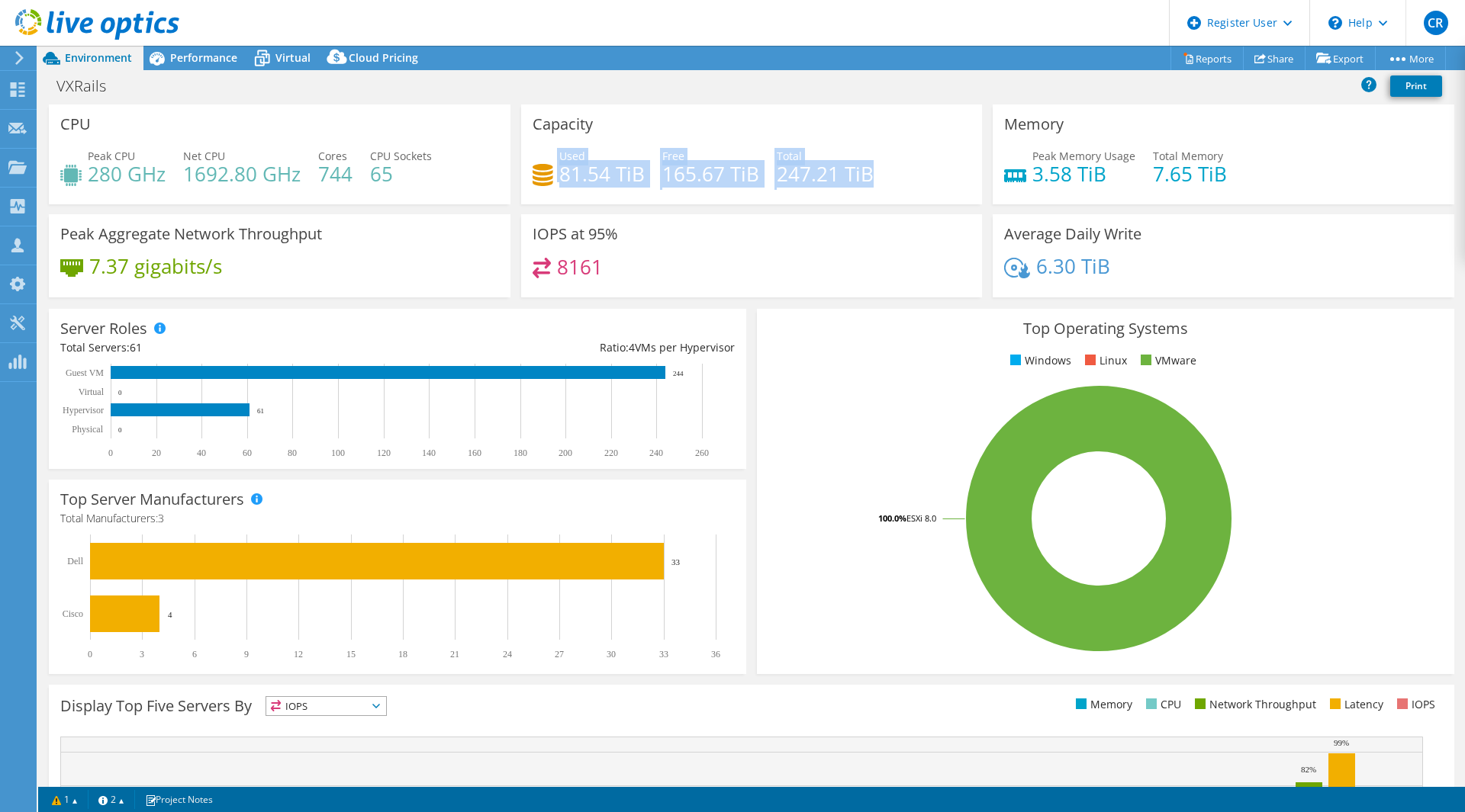
drag, startPoint x: 550, startPoint y: 156, endPoint x: 873, endPoint y: 179, distance: 323.8
click at [873, 179] on div "Used 81.54 TiB Free 165.67 TiB Total 247.21 TiB" at bounding box center [752, 172] width 438 height 50
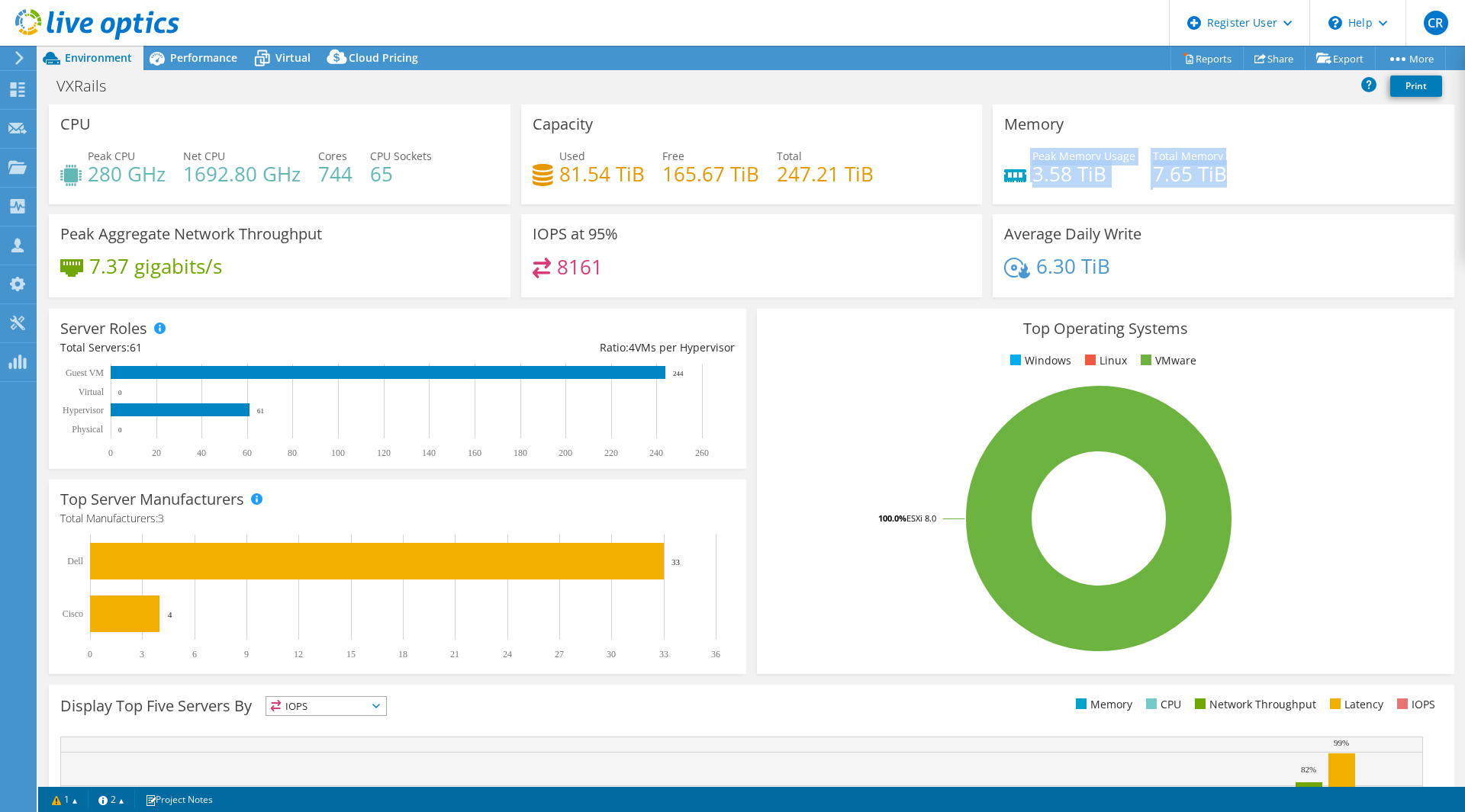
drag, startPoint x: 1220, startPoint y: 160, endPoint x: 989, endPoint y: 150, distance: 231.2
click at [993, 150] on div "Memory Peak Memory Usage 3.58 TiB Total Memory 7.65 TiB" at bounding box center [1224, 154] width 462 height 100
click at [1033, 154] on span "Peak Memory Usage" at bounding box center [1084, 156] width 103 height 15
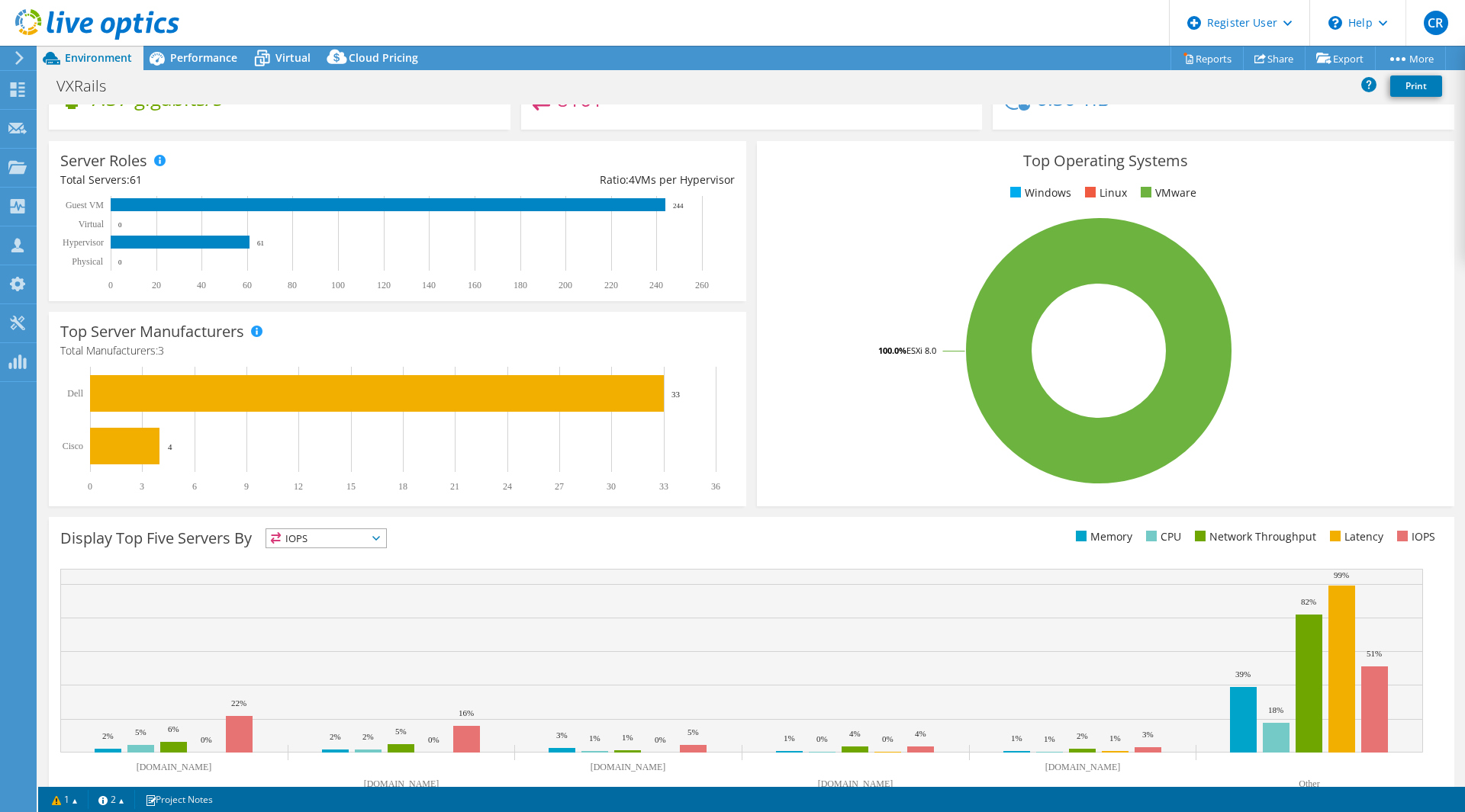
scroll to position [205, 0]
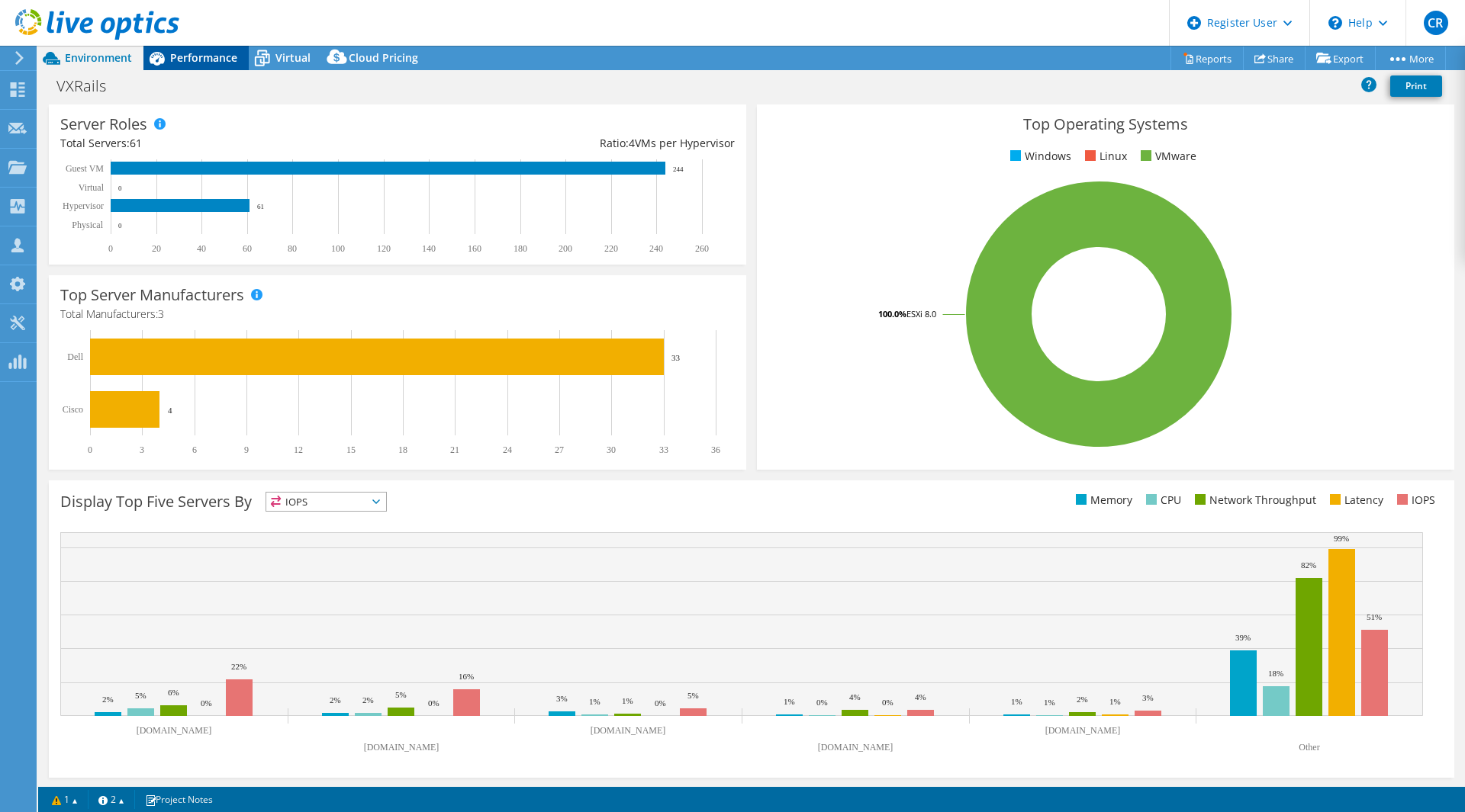
click at [163, 52] on icon at bounding box center [156, 58] width 27 height 27
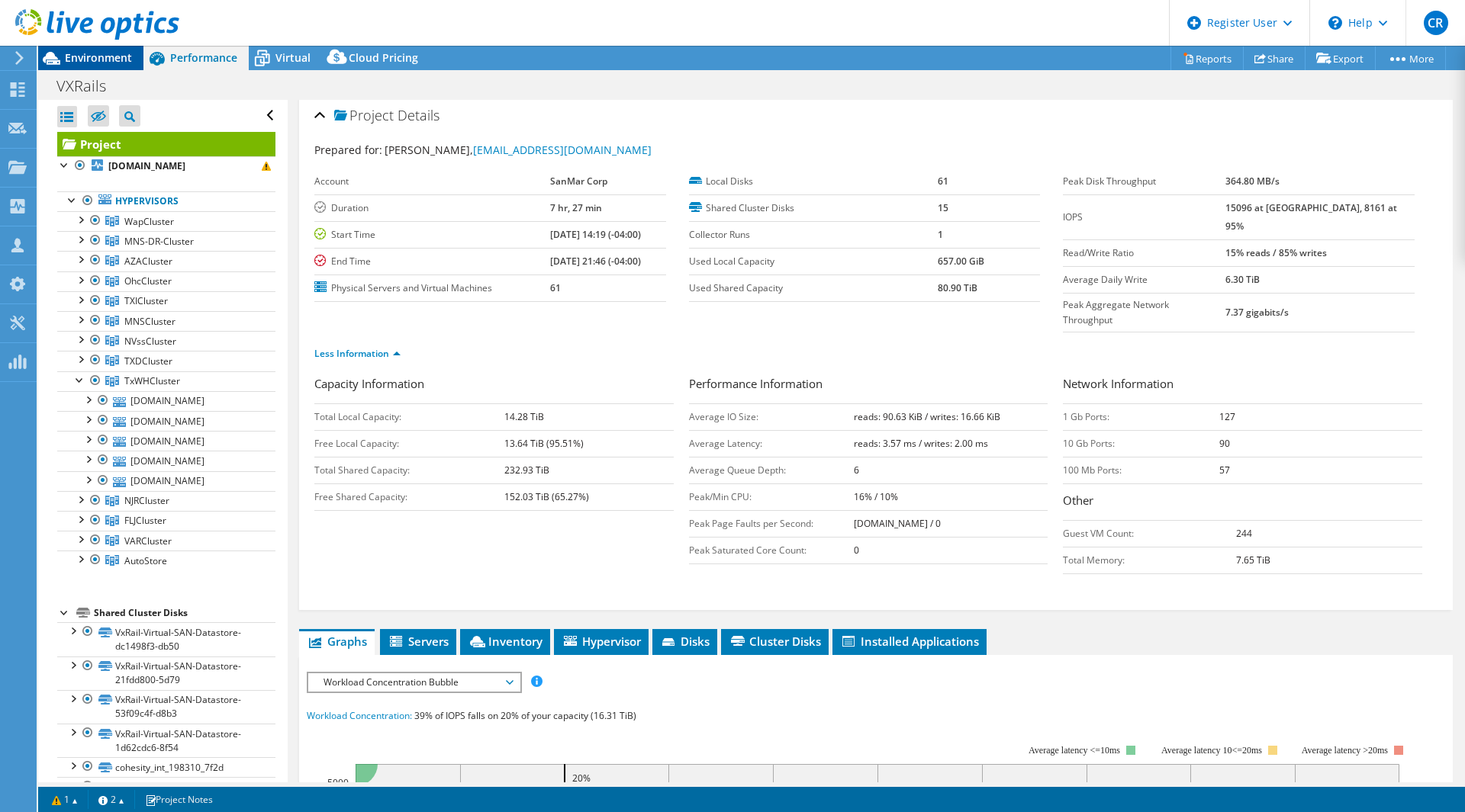
click at [93, 57] on span "Environment" at bounding box center [98, 58] width 67 height 15
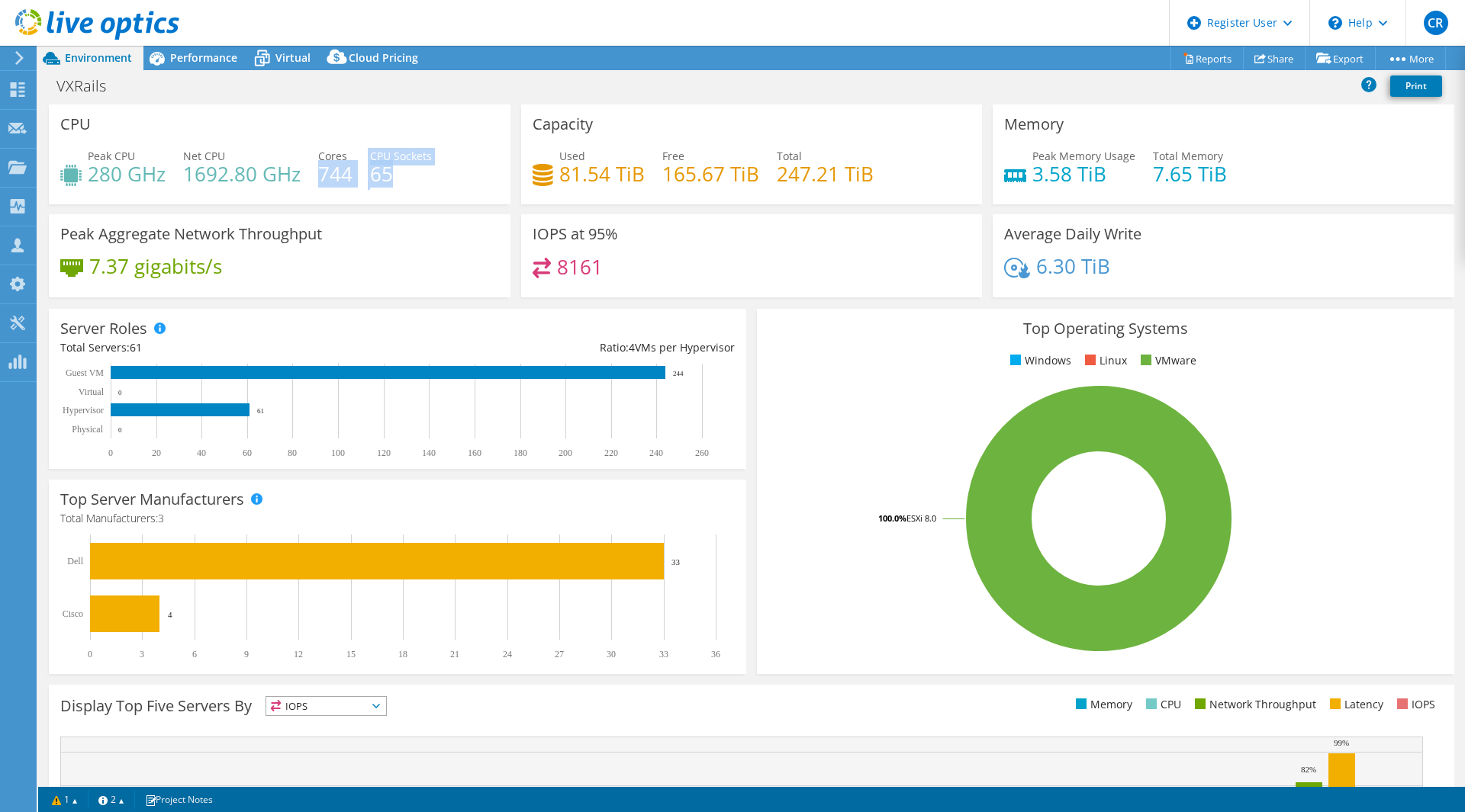
drag, startPoint x: 319, startPoint y: 173, endPoint x: 407, endPoint y: 177, distance: 88.1
click at [407, 177] on div "Peak CPU 280 GHz Net CPU 1692.80 GHz Cores 744 CPU Sockets 65" at bounding box center [279, 172] width 438 height 50
click at [407, 177] on h4 "65" at bounding box center [401, 174] width 62 height 17
